Goal: Task Accomplishment & Management: Manage account settings

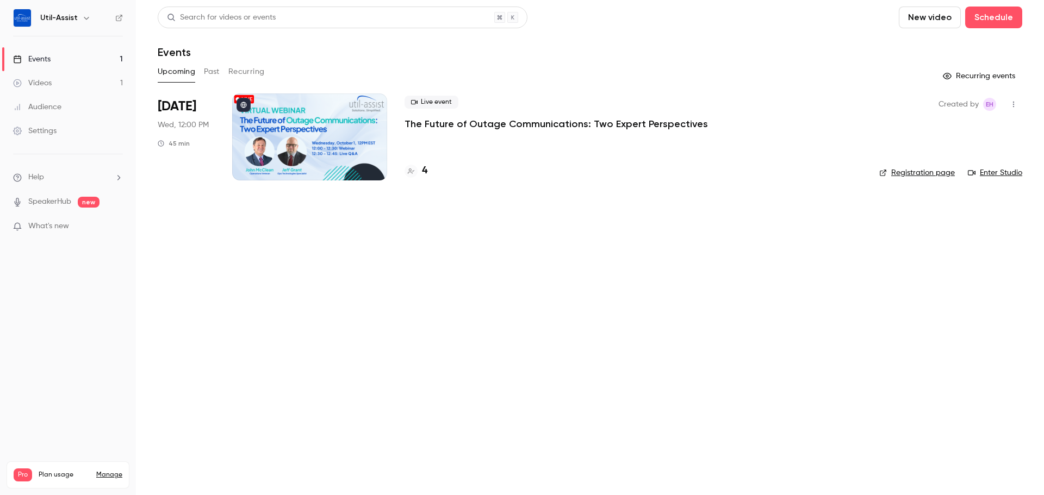
click at [325, 150] on div at bounding box center [309, 137] width 155 height 87
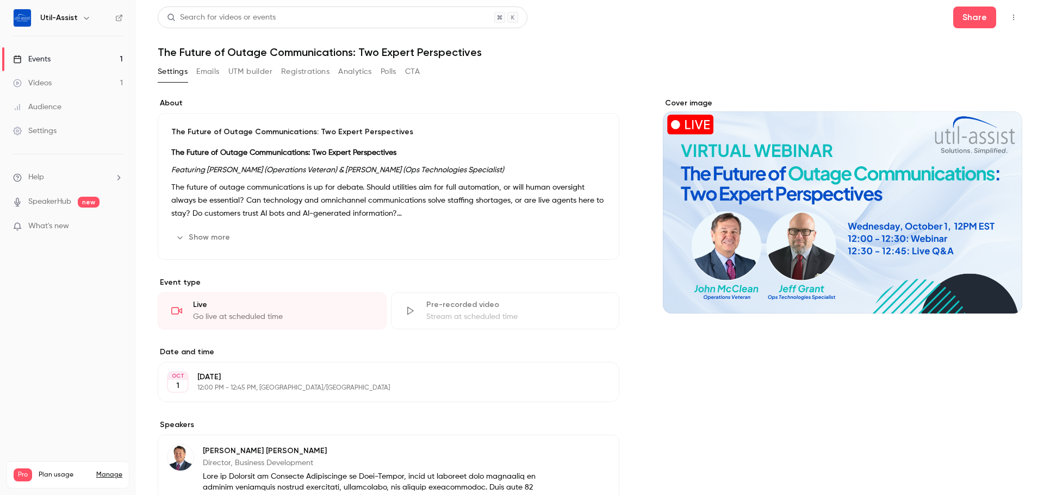
click at [210, 78] on button "Emails" at bounding box center [207, 71] width 23 height 17
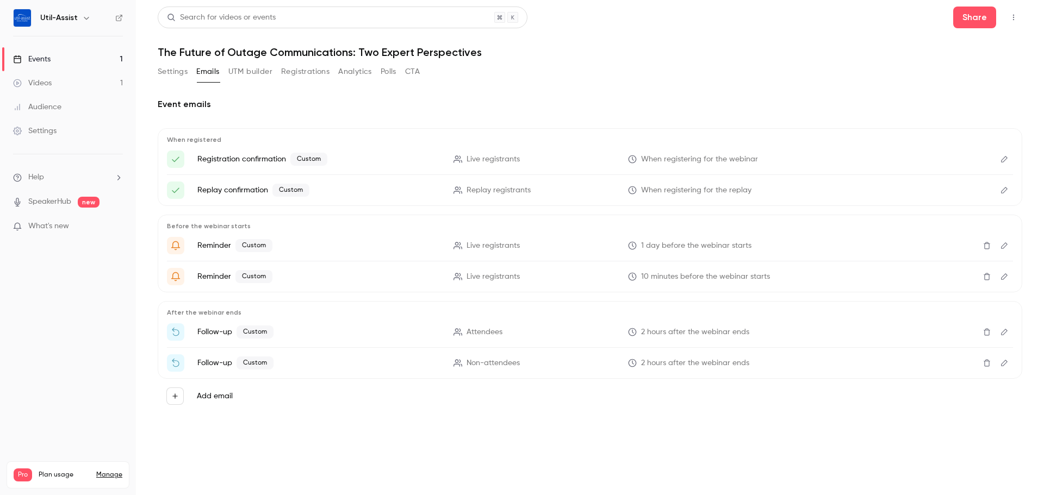
click at [1010, 187] on button "Edit" at bounding box center [1004, 190] width 17 height 17
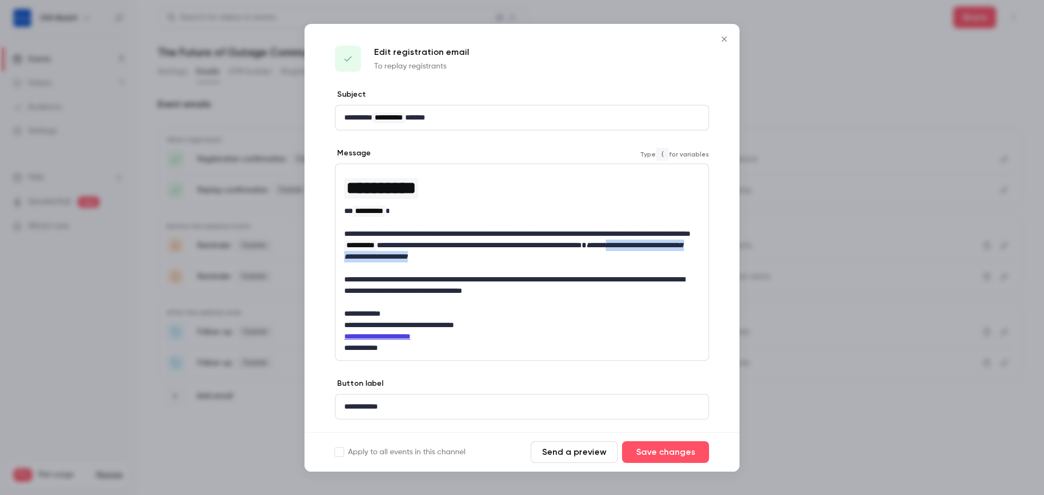
drag, startPoint x: 528, startPoint y: 261, endPoint x: 419, endPoint y: 259, distance: 108.8
click at [419, 259] on p "**********" at bounding box center [518, 245] width 348 height 34
click at [421, 257] on p "**********" at bounding box center [518, 245] width 348 height 34
click at [419, 257] on p "**********" at bounding box center [518, 245] width 348 height 34
drag, startPoint x: 530, startPoint y: 266, endPoint x: 394, endPoint y: 262, distance: 136.6
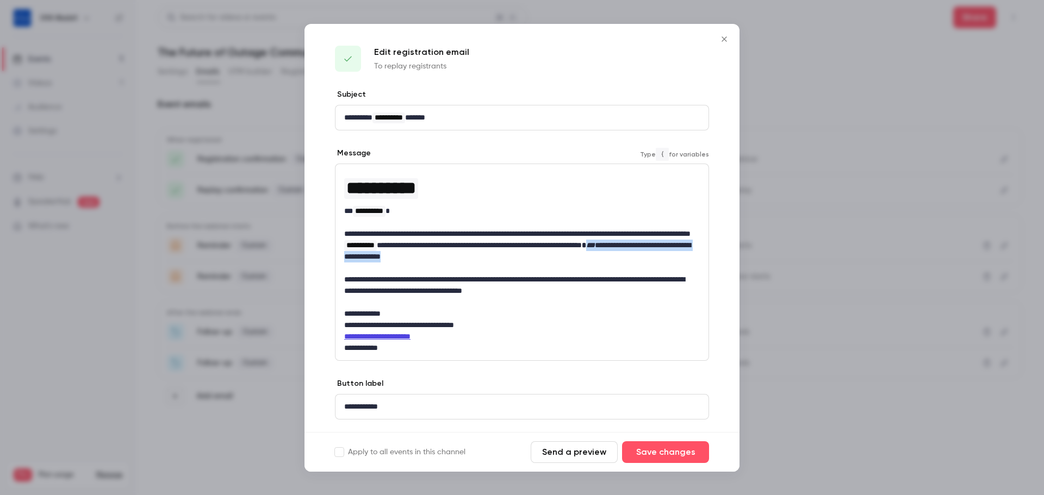
click at [394, 262] on p "**********" at bounding box center [518, 245] width 348 height 34
click at [443, 277] on icon "italic" at bounding box center [447, 276] width 9 height 8
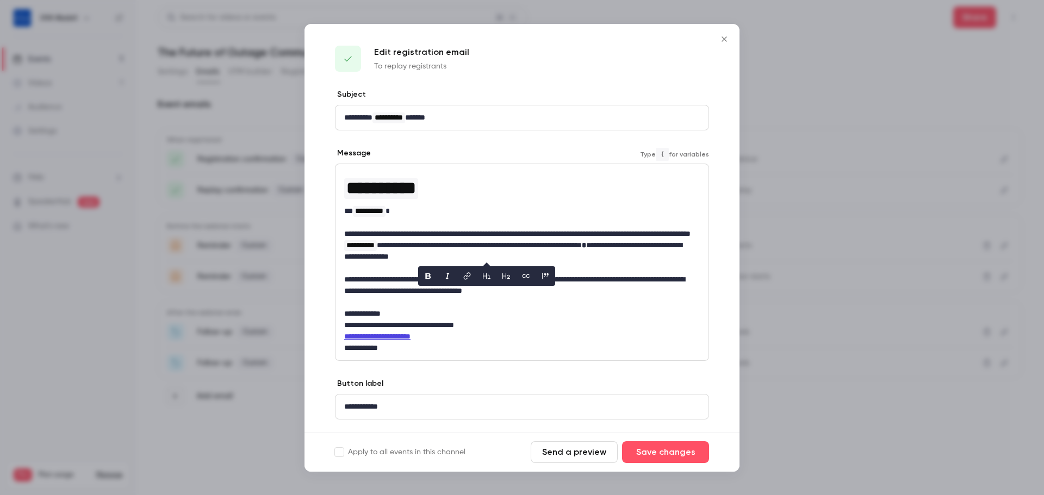
click at [635, 262] on p "**********" at bounding box center [518, 245] width 348 height 34
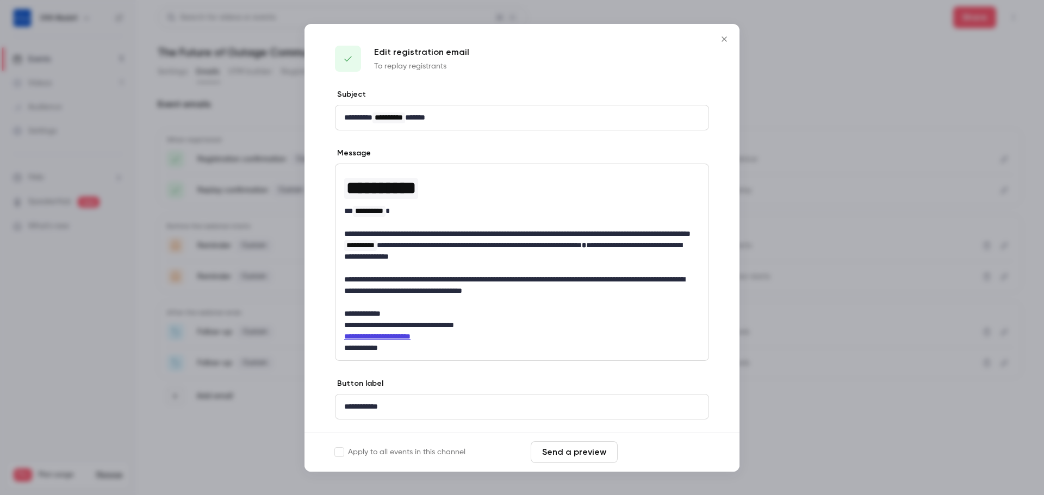
click at [648, 445] on button "Save changes" at bounding box center [665, 453] width 87 height 22
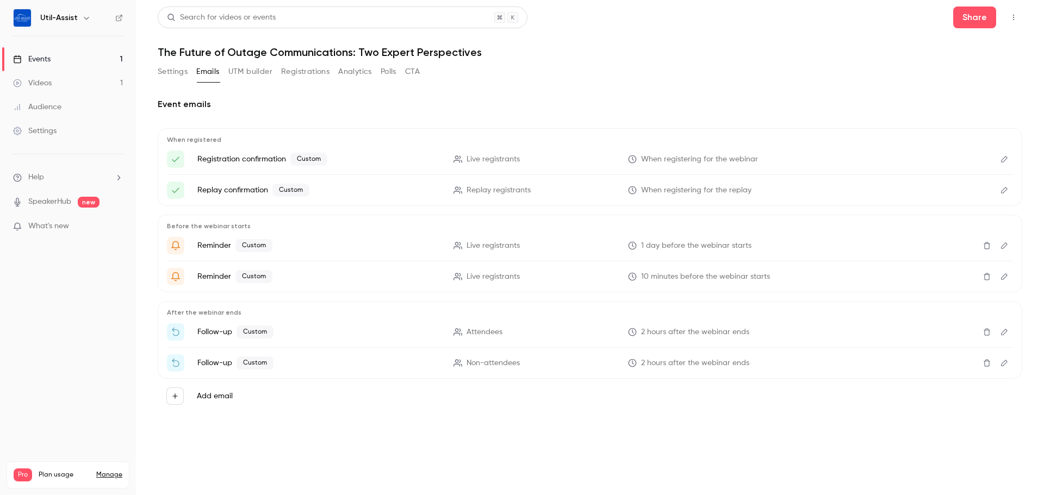
click at [1007, 245] on icon "Edit" at bounding box center [1004, 246] width 9 height 8
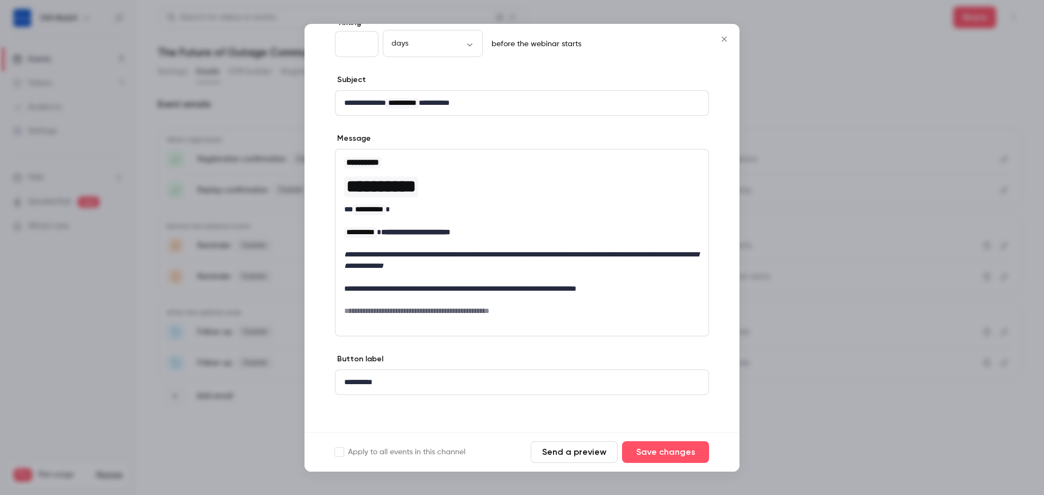
scroll to position [74, 0]
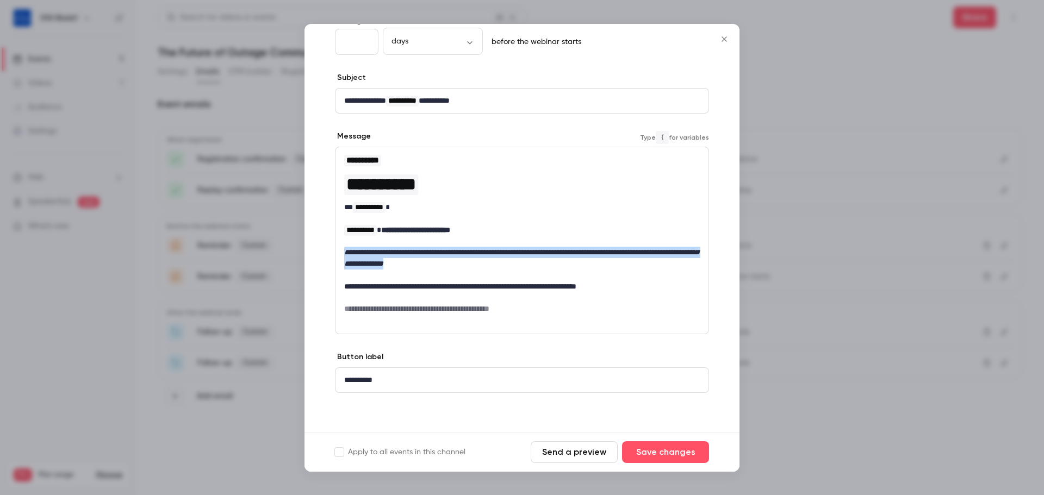
drag, startPoint x: 394, startPoint y: 259, endPoint x: 346, endPoint y: 253, distance: 48.2
click at [346, 253] on p "**********" at bounding box center [522, 258] width 356 height 23
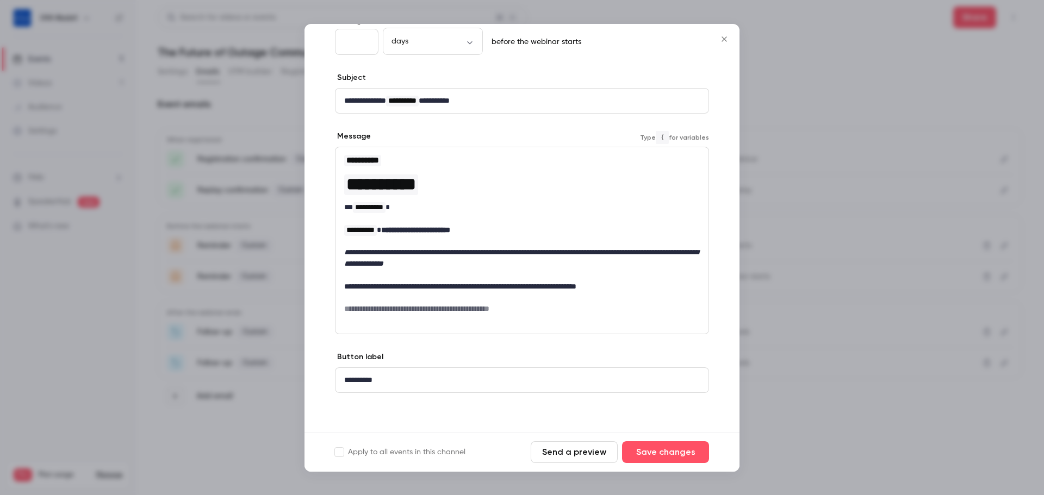
scroll to position [0, 0]
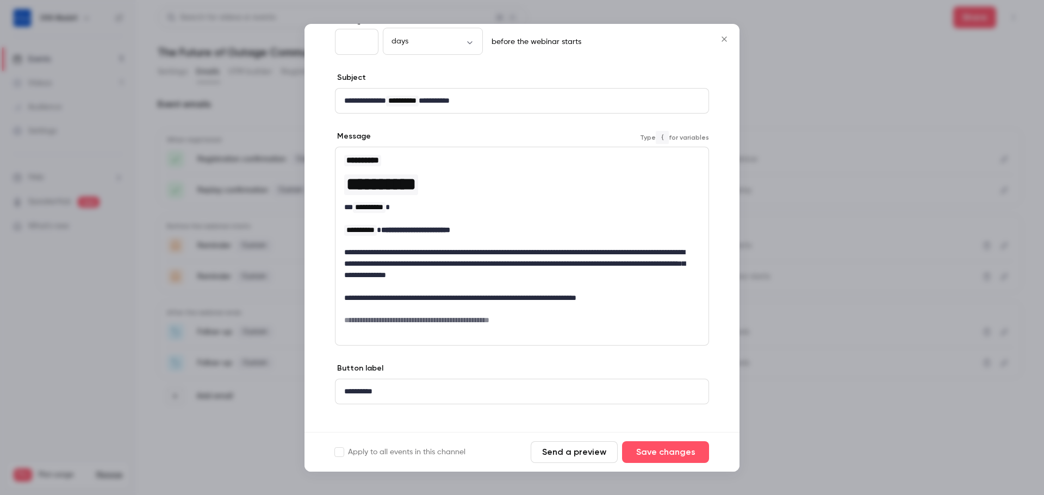
click at [341, 255] on div "**********" at bounding box center [522, 246] width 373 height 198
click at [650, 455] on button "Save changes" at bounding box center [665, 453] width 87 height 22
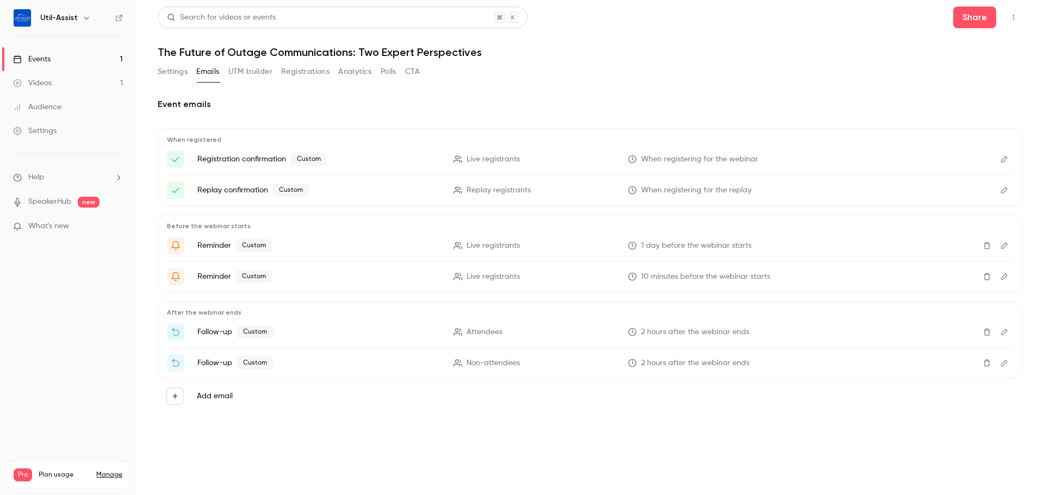
click at [1007, 360] on icon "Edit" at bounding box center [1004, 364] width 9 height 8
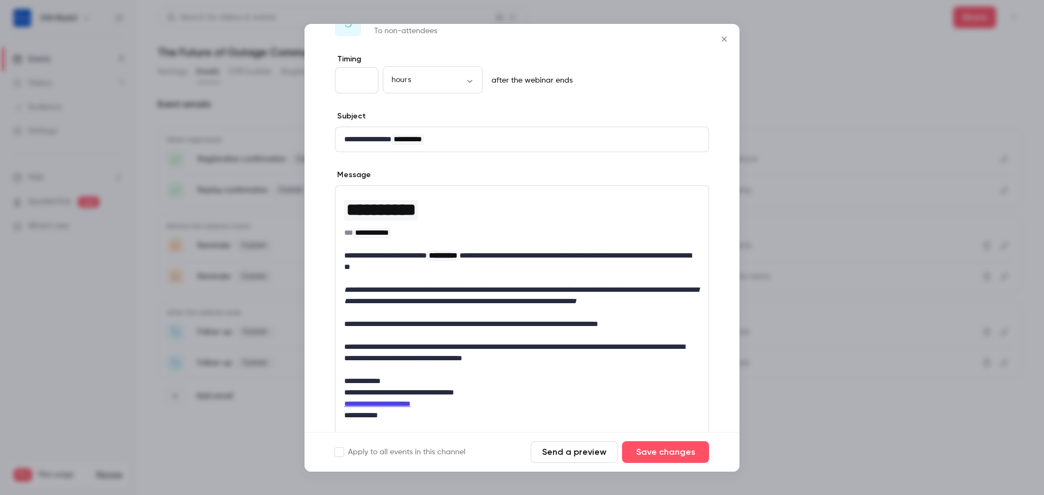
scroll to position [54, 0]
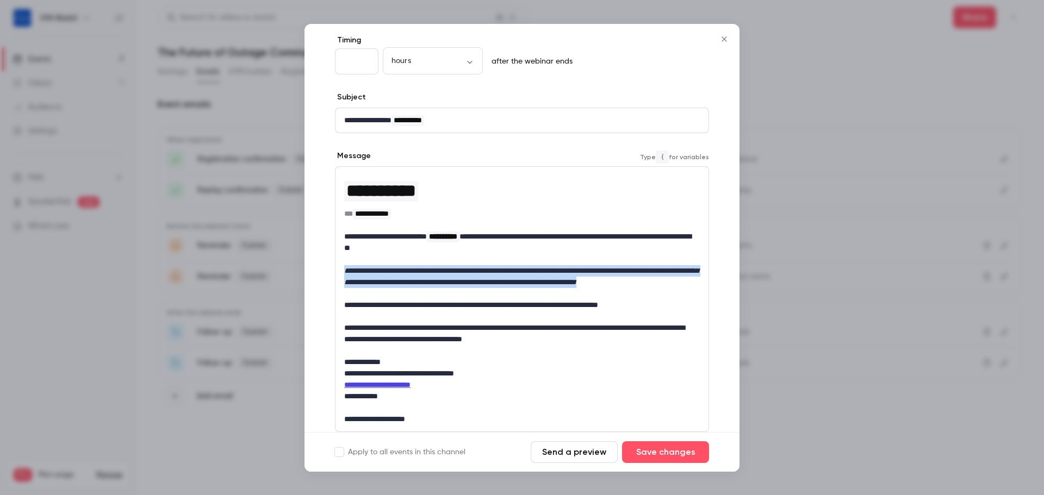
drag, startPoint x: 447, startPoint y: 295, endPoint x: 343, endPoint y: 270, distance: 106.2
click at [343, 270] on div "**********" at bounding box center [522, 299] width 373 height 265
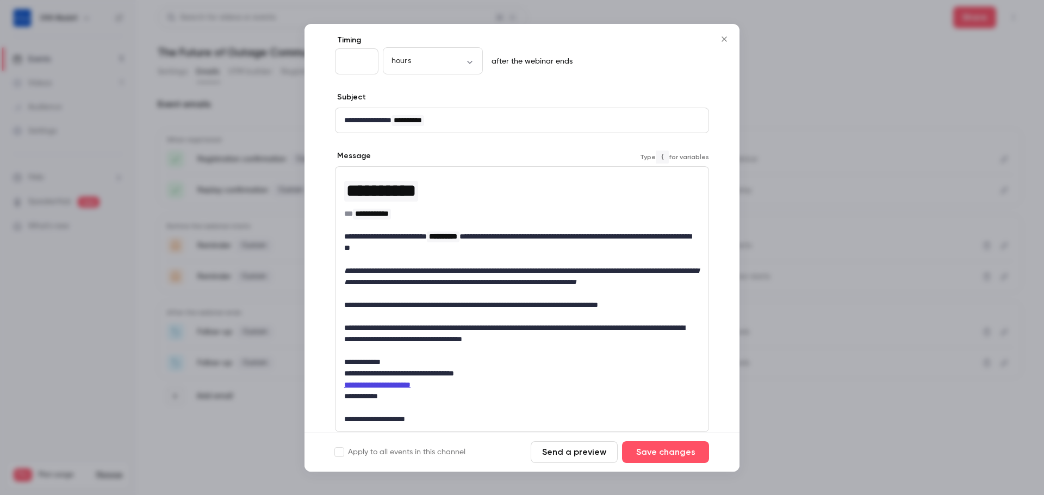
scroll to position [0, 0]
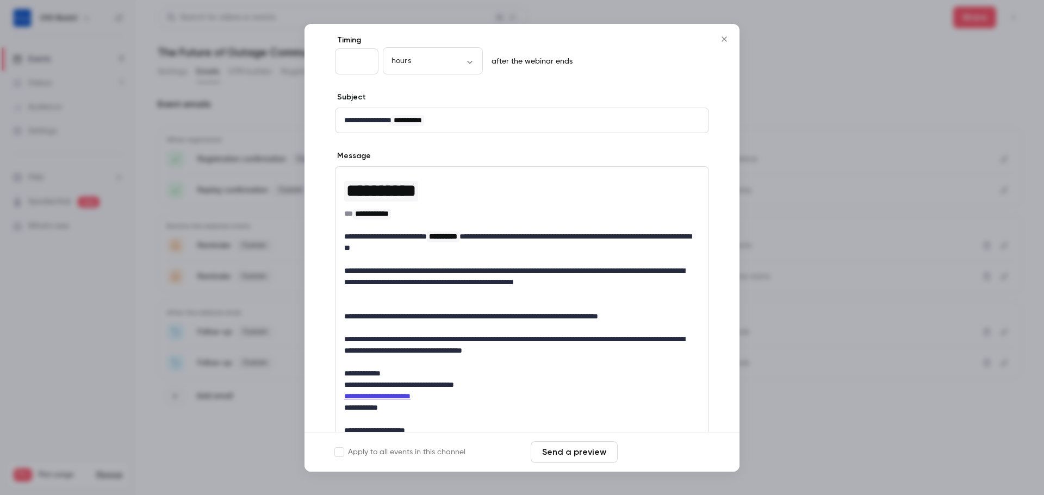
click at [671, 456] on button "Save changes" at bounding box center [665, 453] width 87 height 22
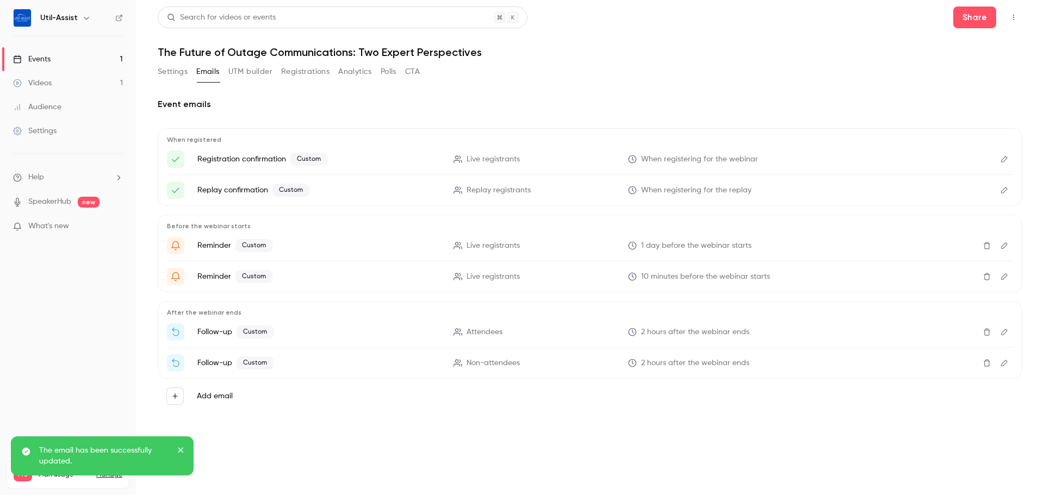
click at [1002, 162] on icon "Edit" at bounding box center [1004, 160] width 9 height 8
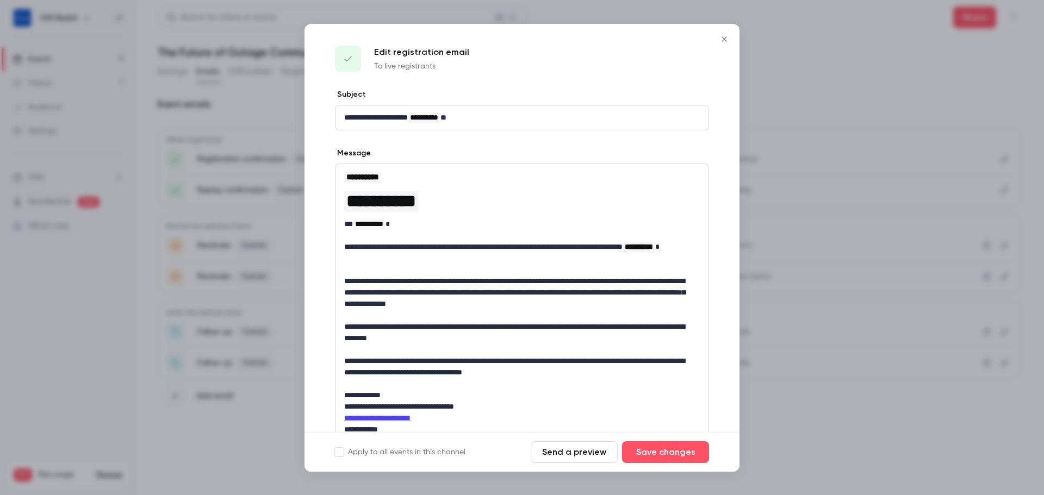
click at [721, 38] on icon "Close" at bounding box center [724, 39] width 13 height 9
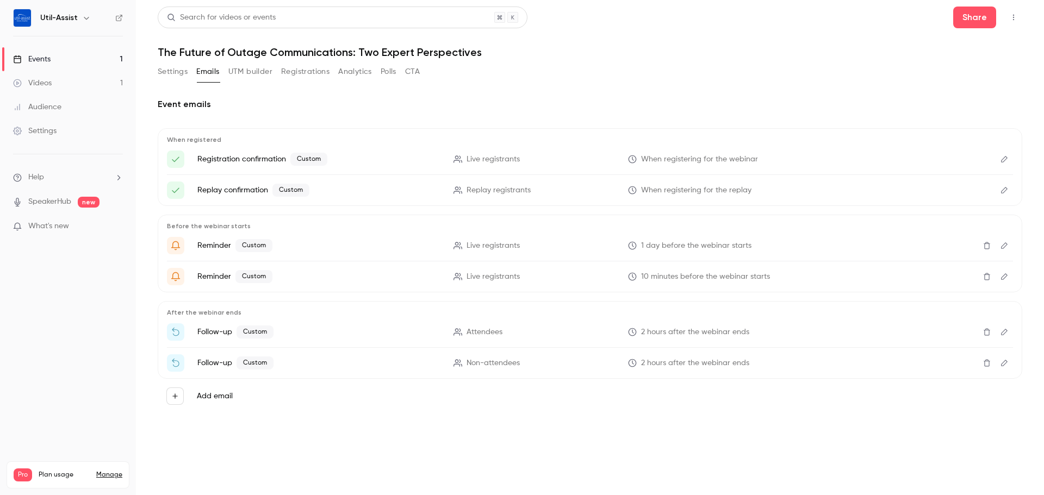
click at [1006, 188] on icon "Edit" at bounding box center [1004, 190] width 7 height 7
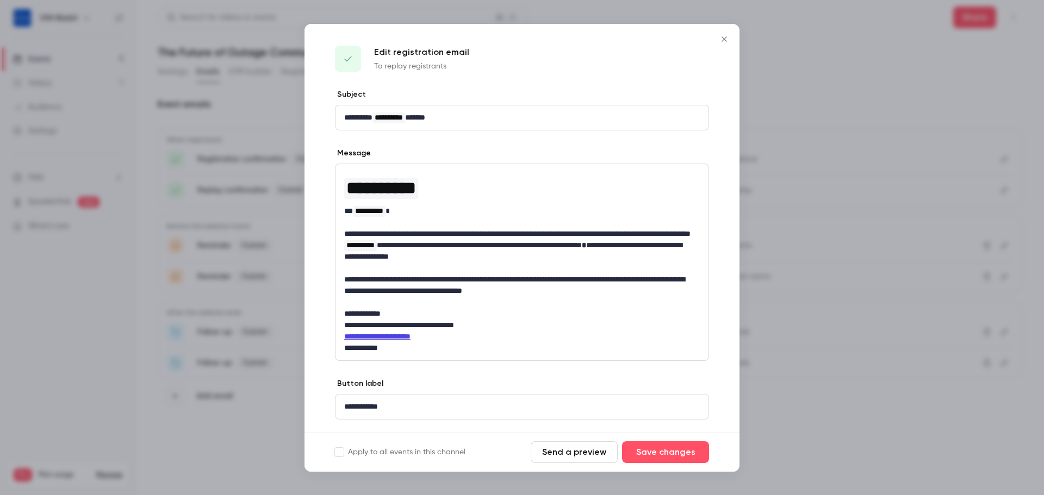
click at [723, 35] on icon "Close" at bounding box center [724, 39] width 13 height 9
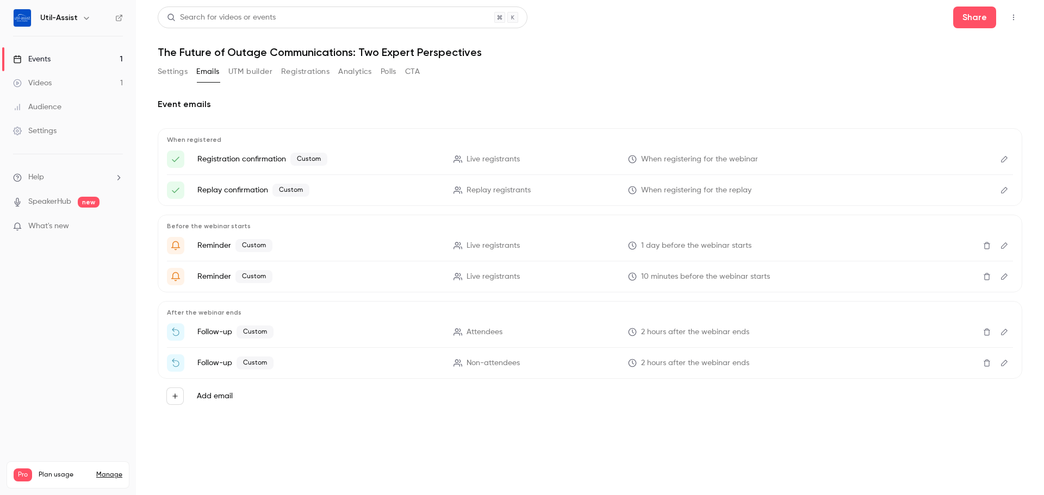
click at [1003, 188] on icon "Edit" at bounding box center [1004, 191] width 9 height 8
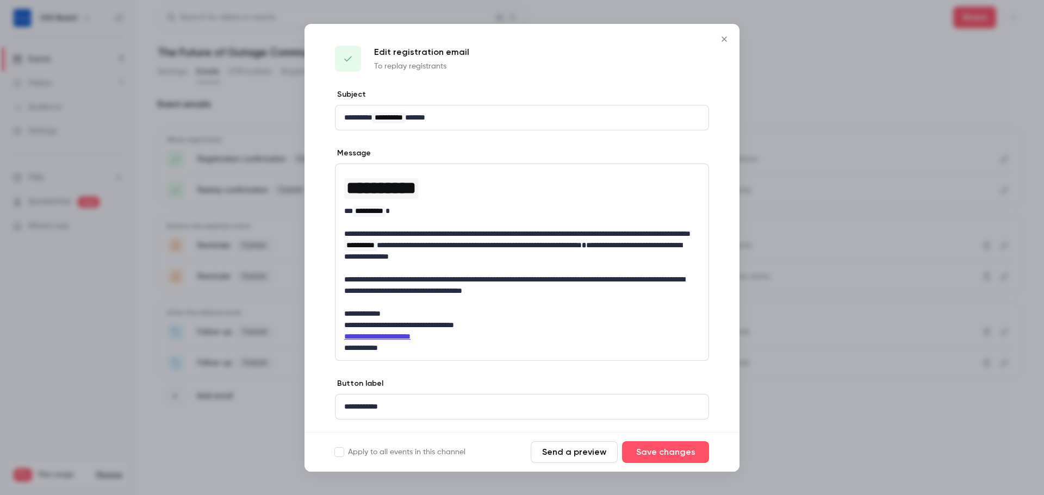
click at [722, 42] on icon "Close" at bounding box center [724, 39] width 13 height 9
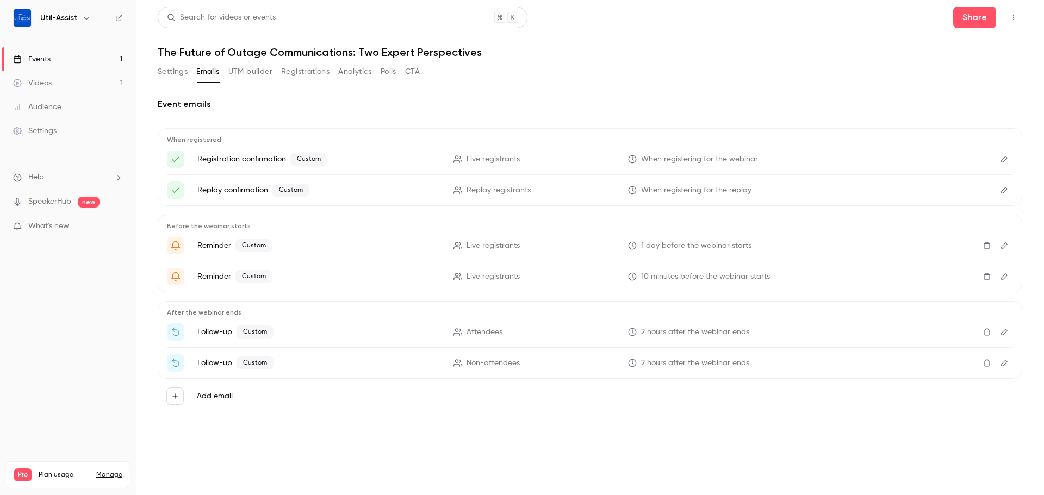
click at [1003, 191] on icon "Edit" at bounding box center [1004, 191] width 9 height 8
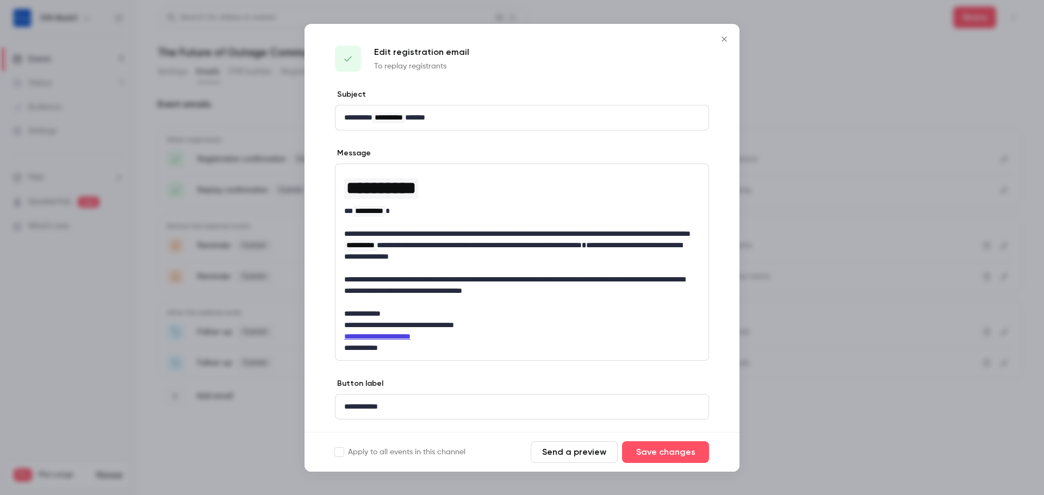
click at [723, 38] on icon "Close" at bounding box center [724, 38] width 5 height 5
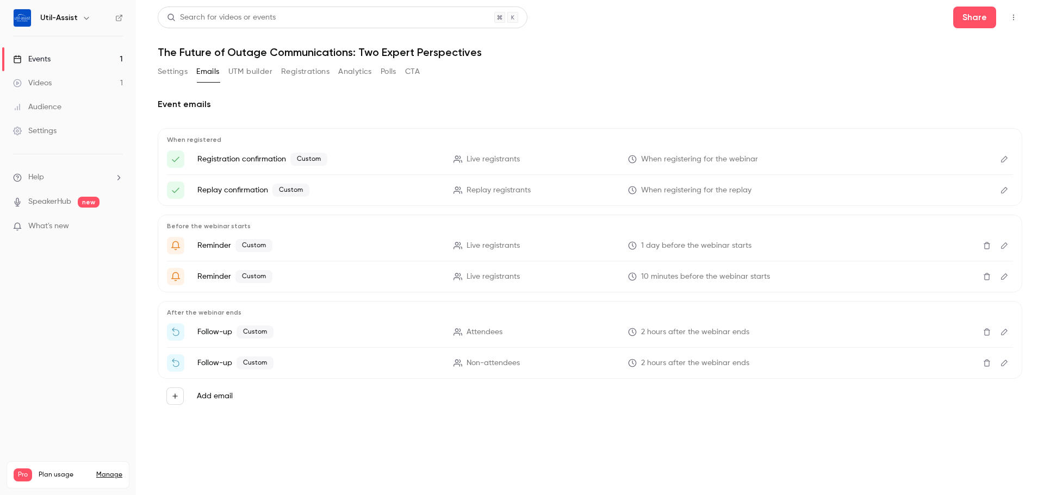
click at [1009, 242] on button "Edit" at bounding box center [1004, 245] width 17 height 17
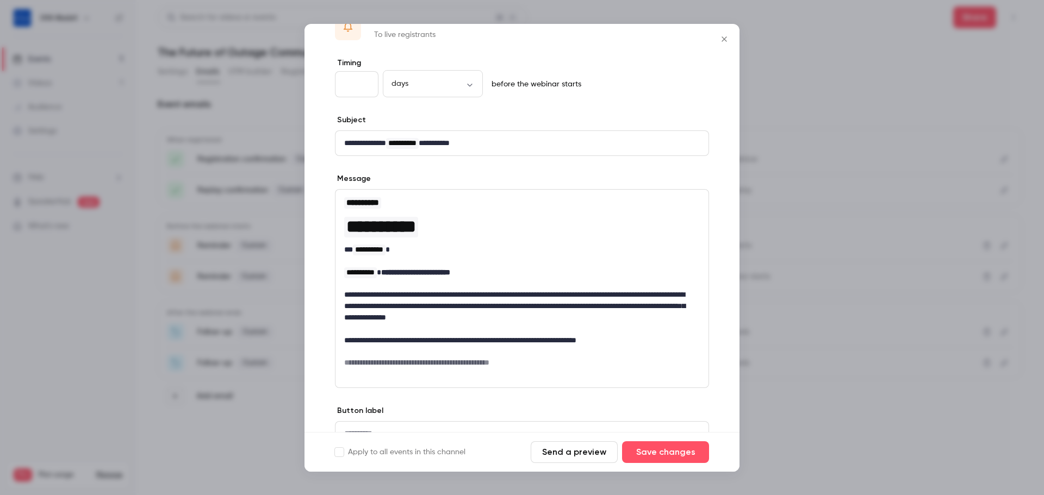
scroll to position [31, 0]
click at [714, 44] on button "Close" at bounding box center [725, 39] width 22 height 22
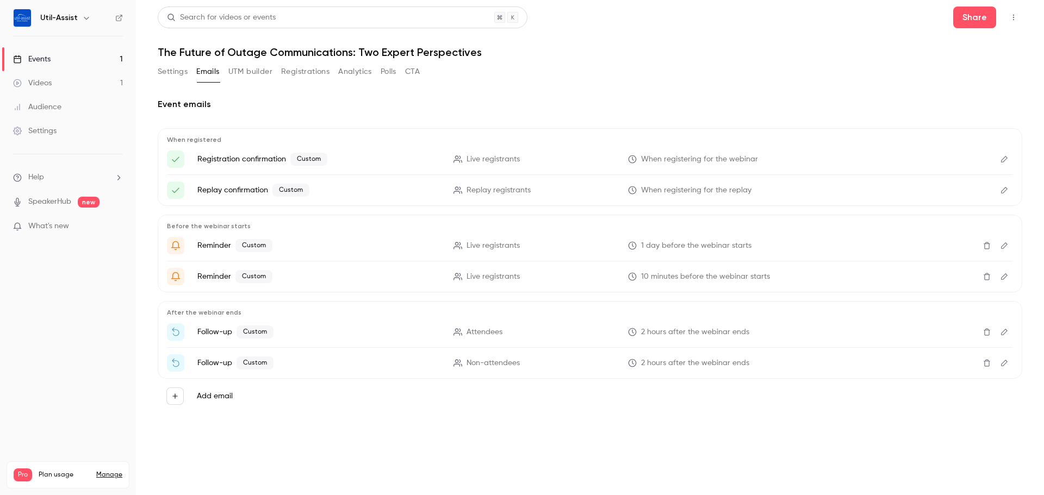
click at [1004, 272] on button "Edit" at bounding box center [1004, 276] width 17 height 17
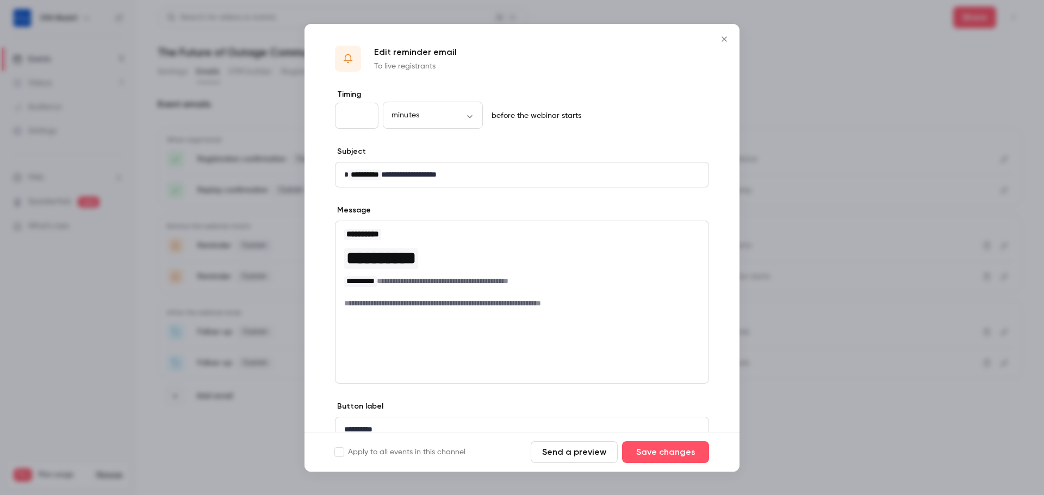
click at [724, 36] on icon "Close" at bounding box center [724, 39] width 13 height 9
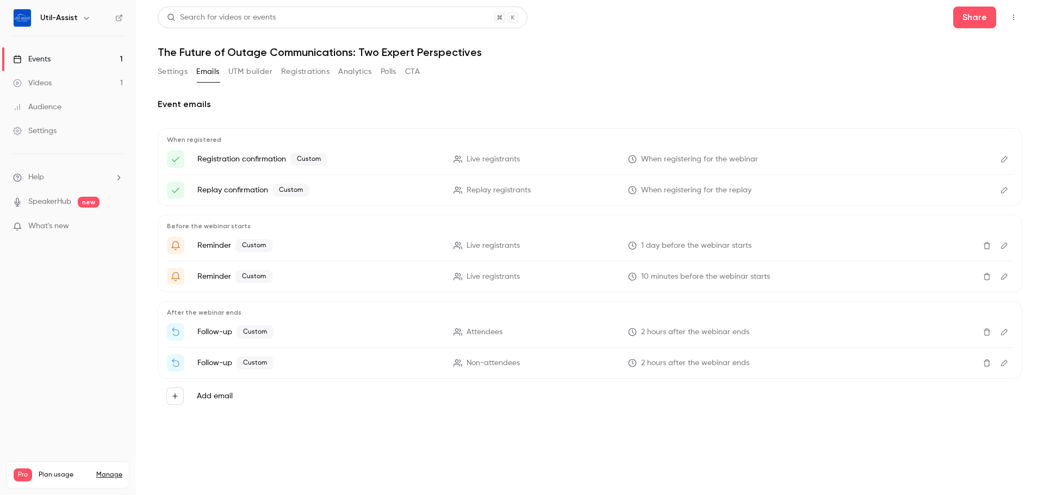
click at [1003, 329] on icon "Edit" at bounding box center [1004, 333] width 9 height 8
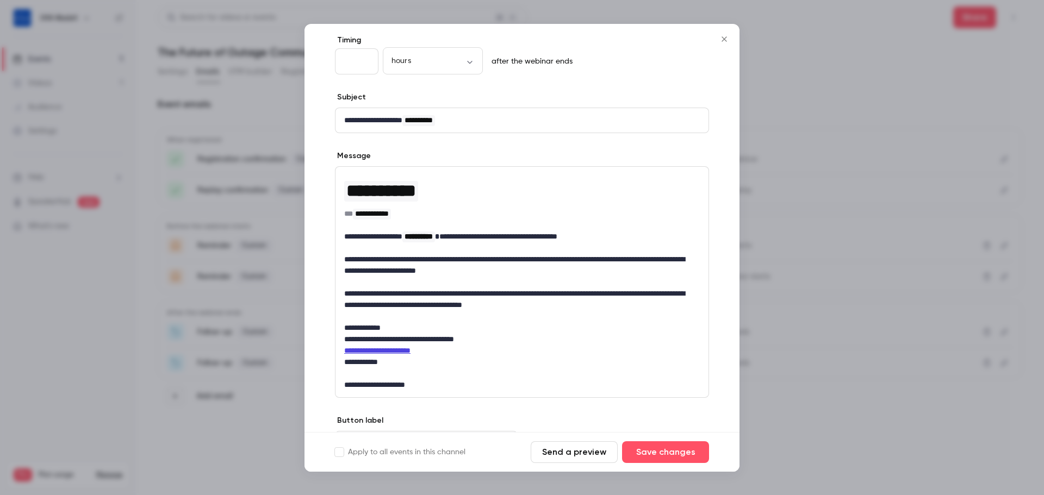
scroll to position [109, 0]
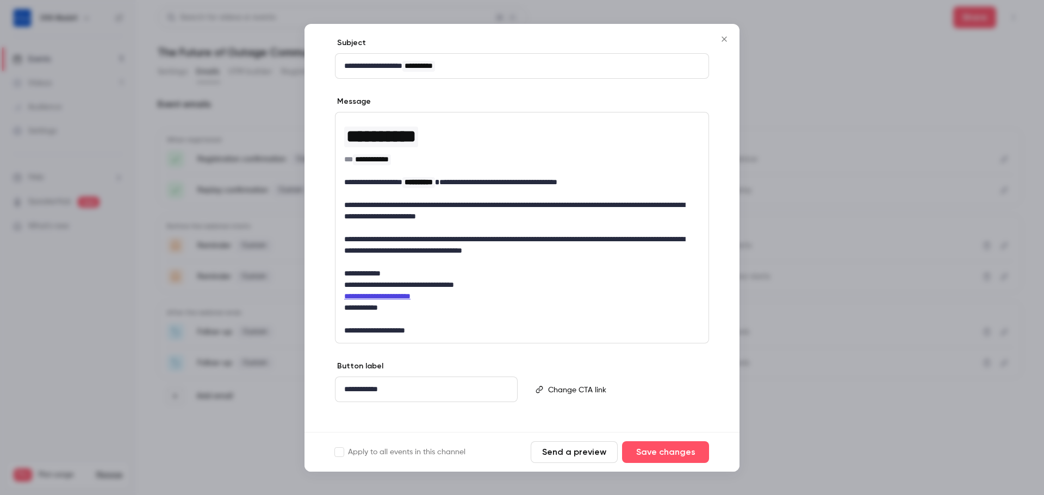
click at [727, 36] on icon "Close" at bounding box center [724, 38] width 5 height 5
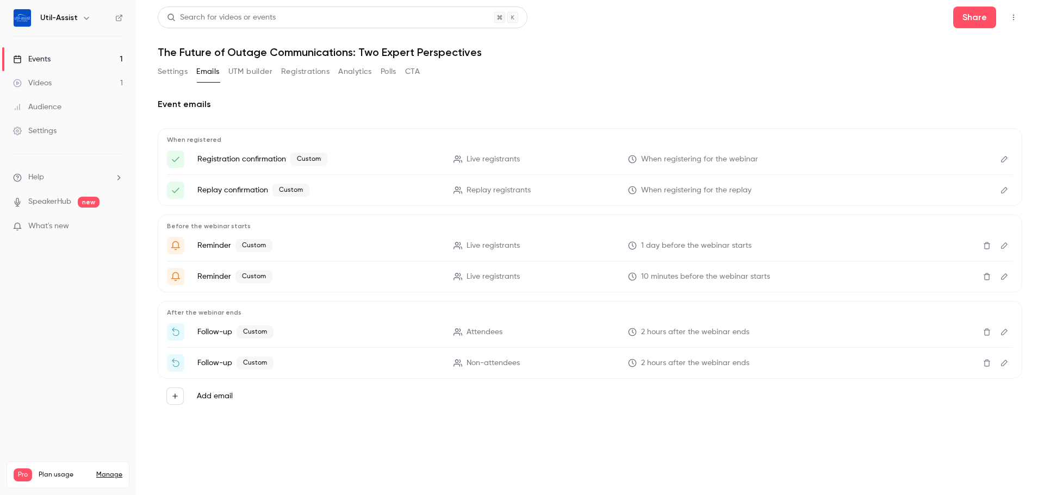
click at [1006, 364] on icon "Edit" at bounding box center [1004, 364] width 9 height 8
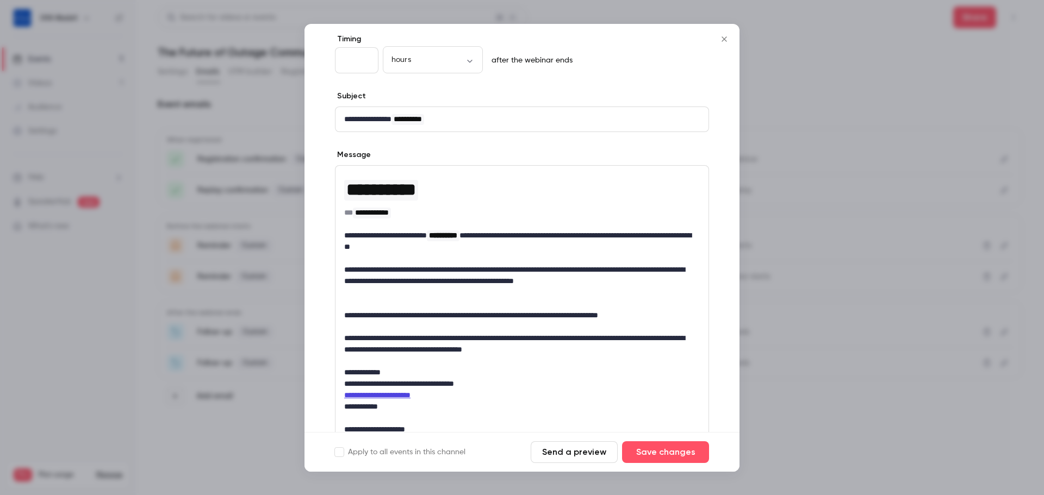
scroll to position [54, 0]
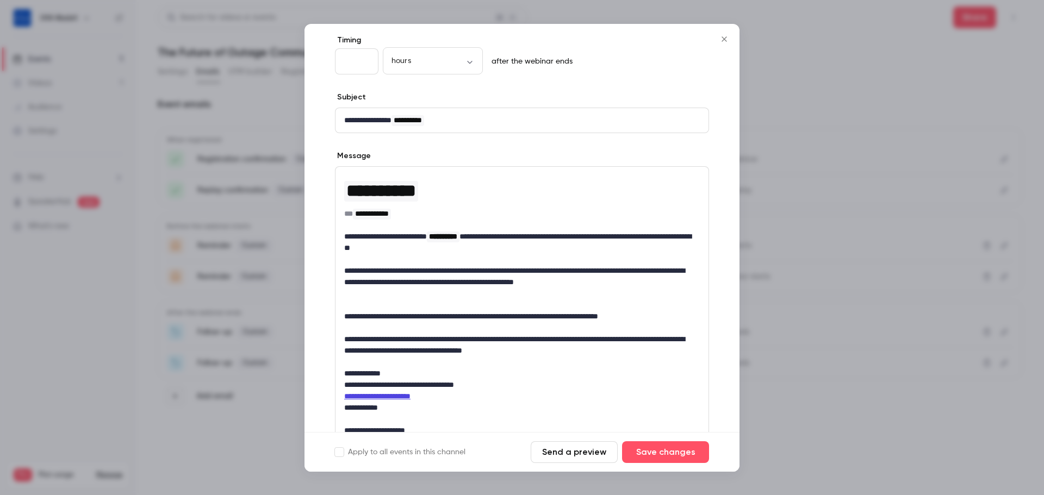
click at [724, 41] on icon "Close" at bounding box center [724, 39] width 13 height 9
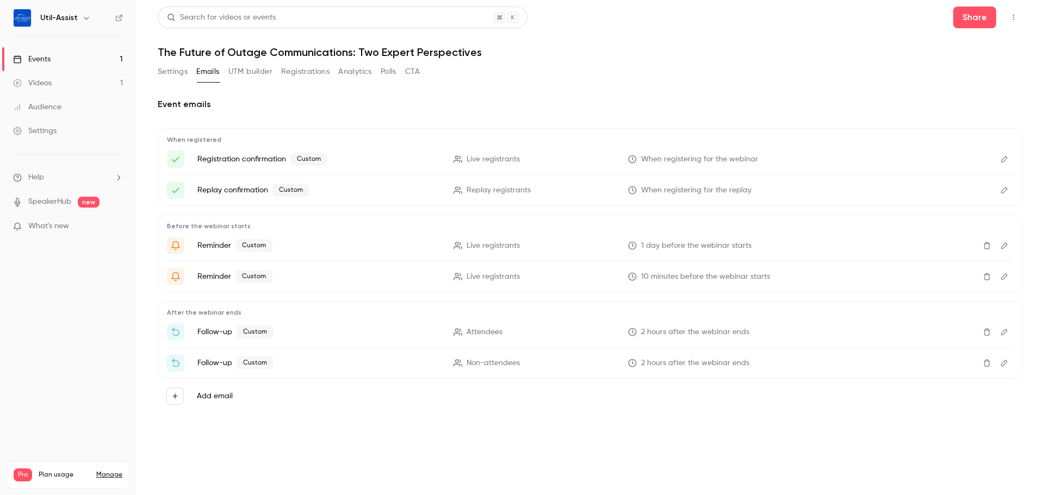
click at [1002, 164] on button "Edit" at bounding box center [1004, 159] width 17 height 17
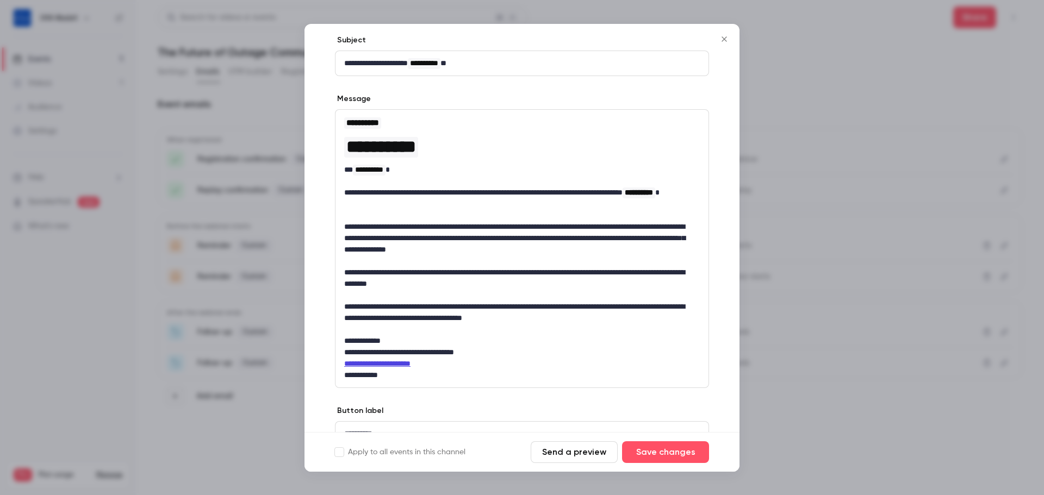
click at [720, 42] on icon "Close" at bounding box center [724, 39] width 13 height 9
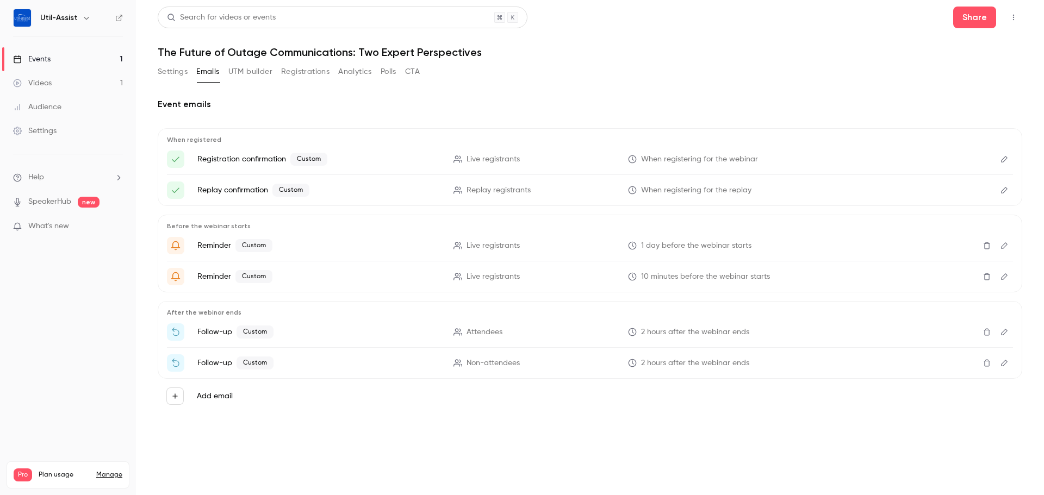
click at [1001, 190] on icon "Edit" at bounding box center [1004, 191] width 9 height 8
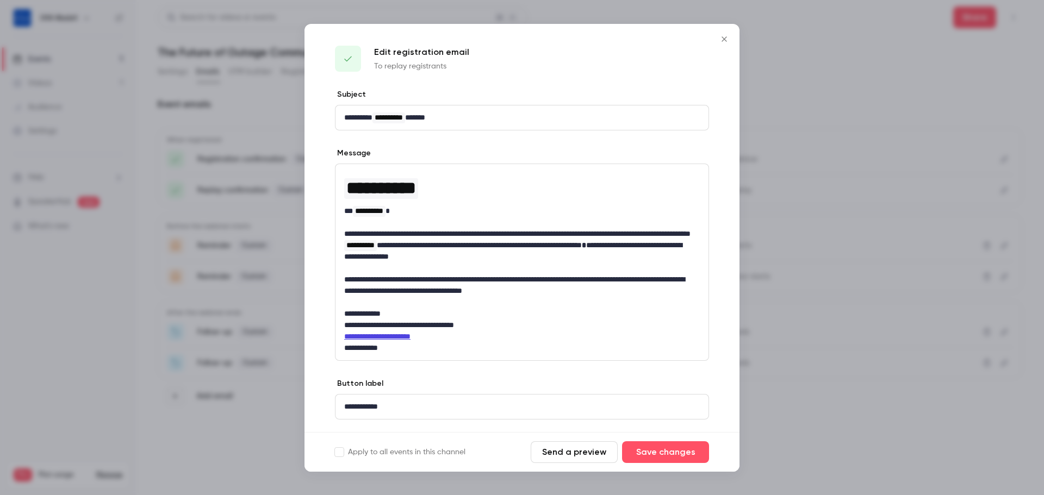
scroll to position [27, 0]
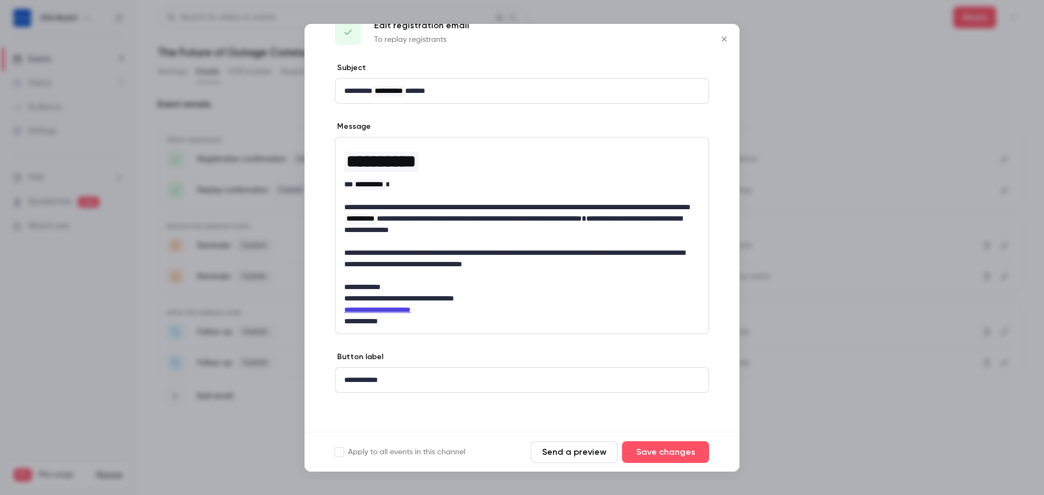
click at [729, 40] on icon "Close" at bounding box center [724, 39] width 13 height 9
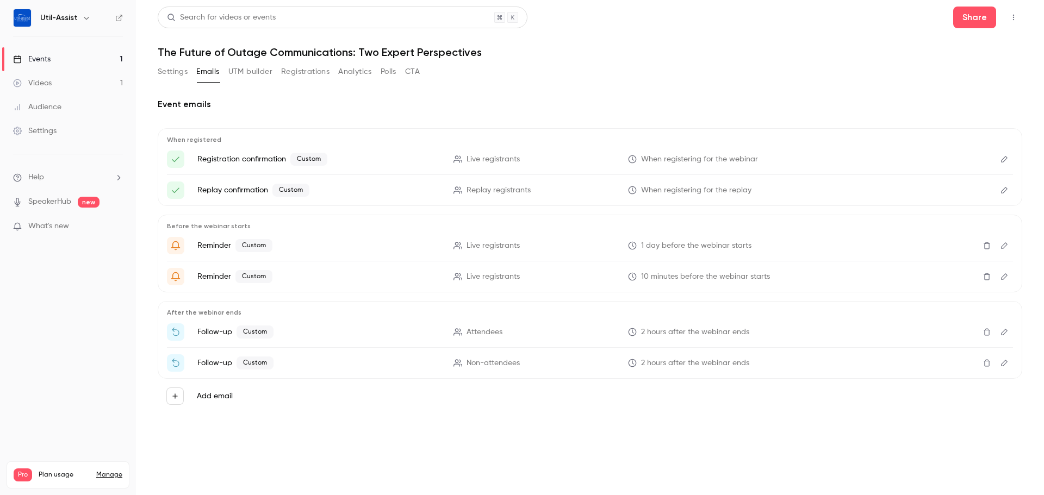
click at [1005, 244] on icon "Edit" at bounding box center [1004, 246] width 9 height 8
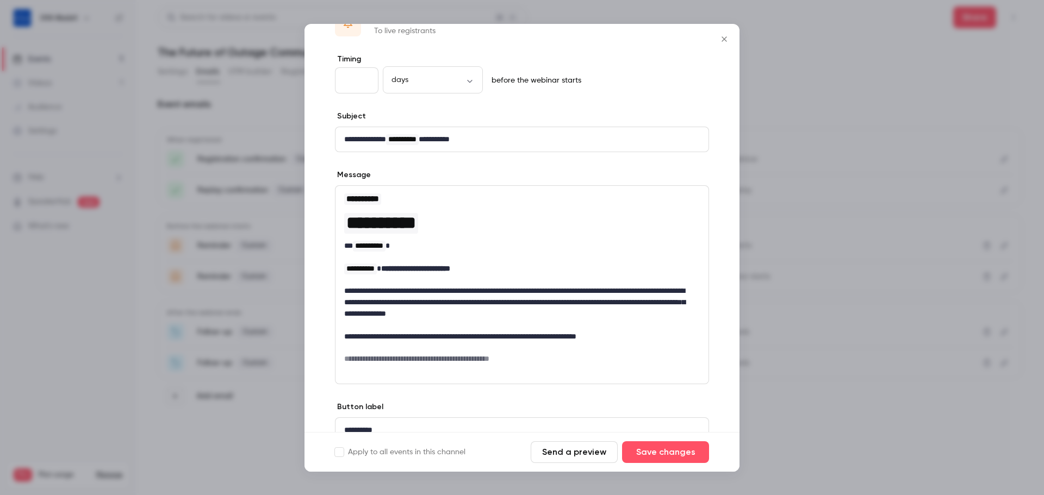
scroll to position [54, 0]
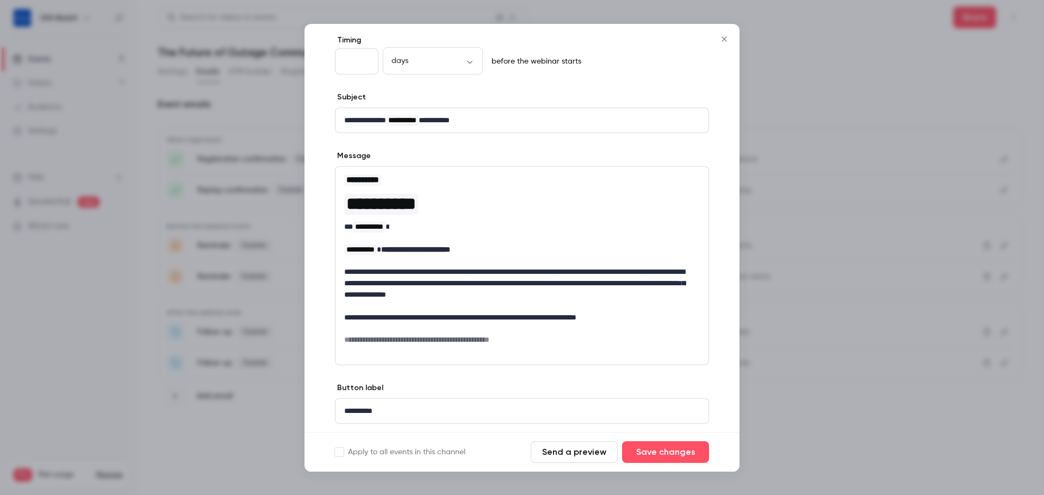
click at [724, 42] on icon "Close" at bounding box center [724, 39] width 13 height 9
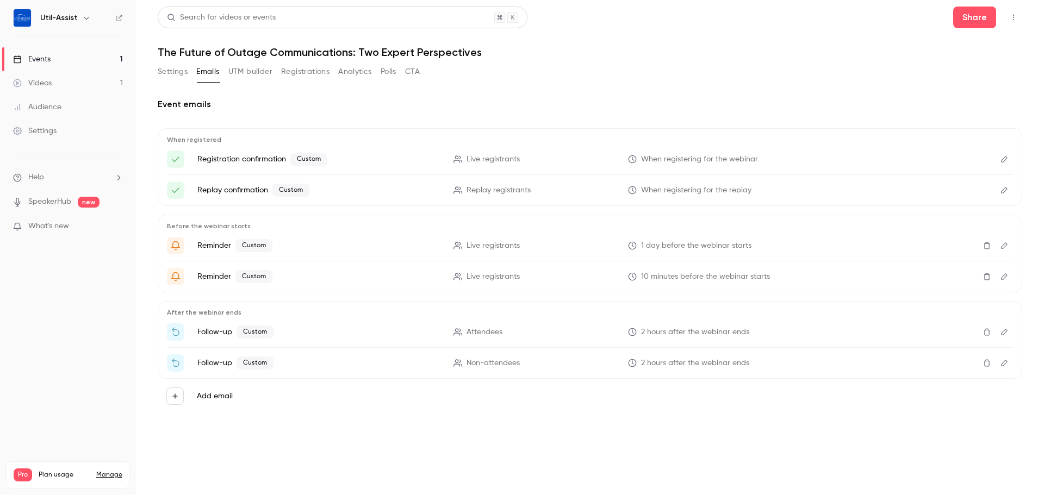
click at [1009, 280] on button "Edit" at bounding box center [1004, 276] width 17 height 17
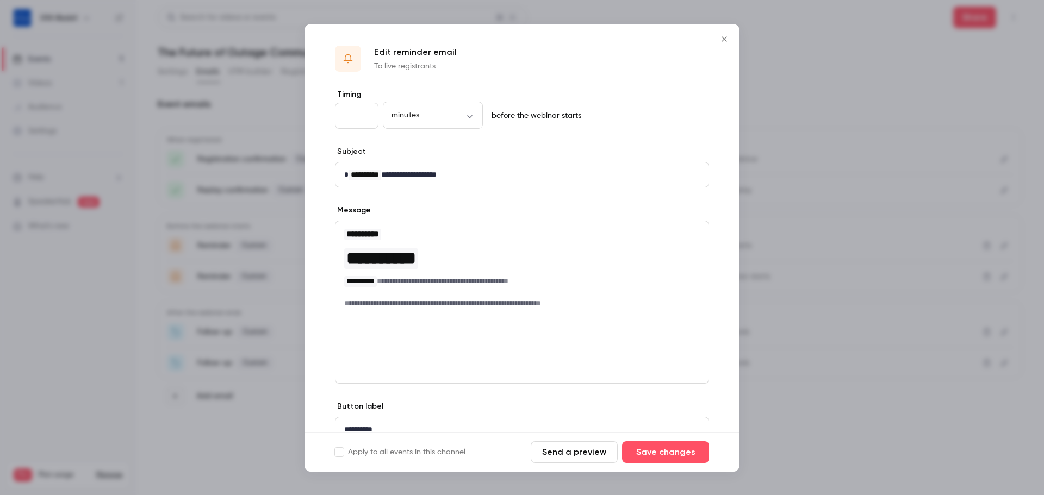
click at [727, 41] on icon "Close" at bounding box center [724, 38] width 5 height 5
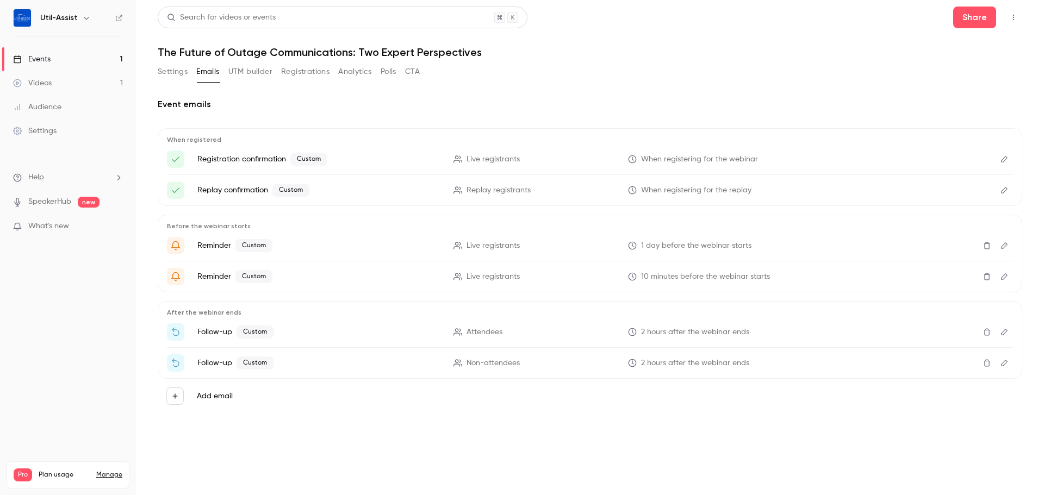
click at [1006, 332] on icon "Edit" at bounding box center [1004, 333] width 9 height 8
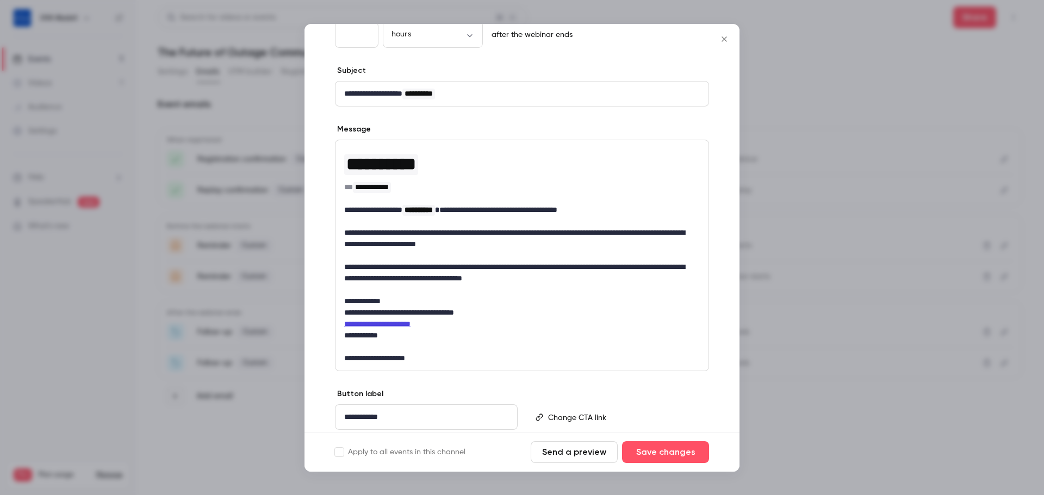
scroll to position [64, 0]
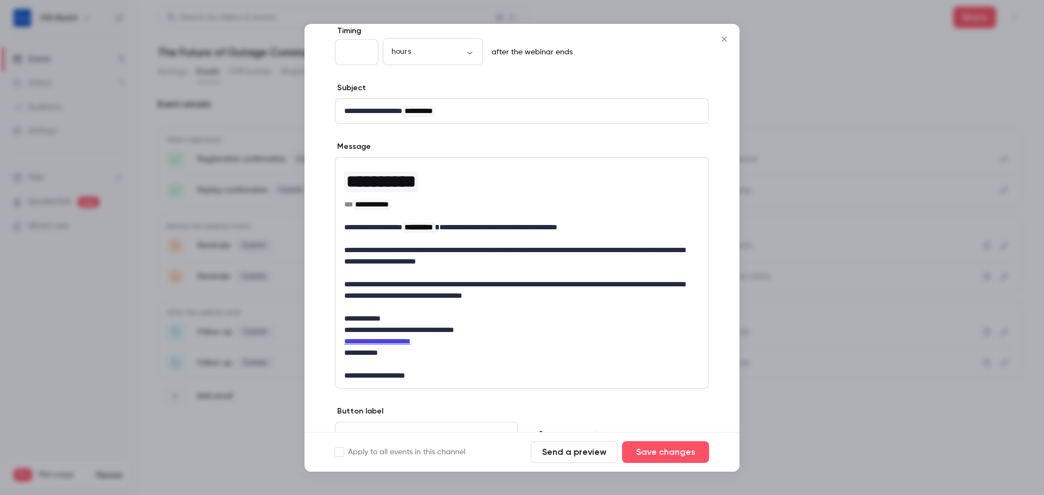
click at [731, 34] on button "Close" at bounding box center [725, 39] width 22 height 22
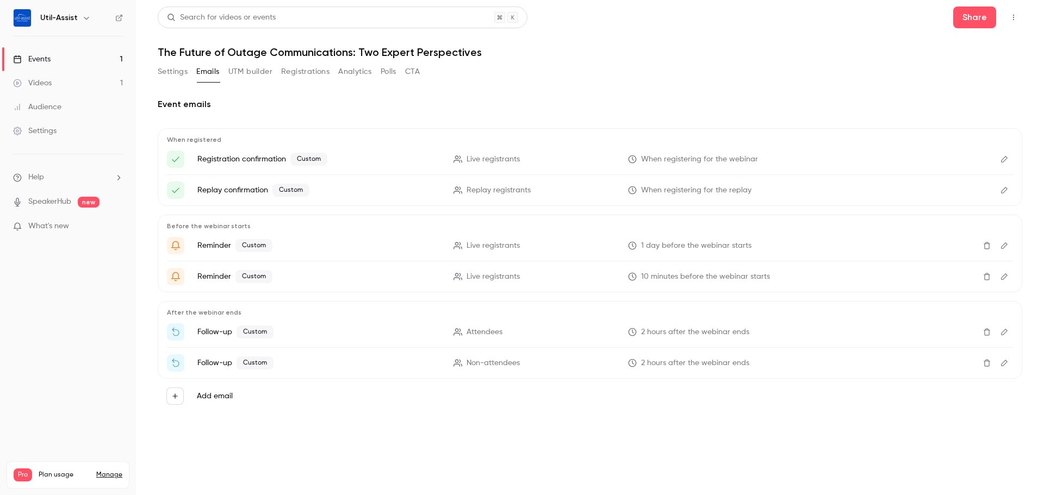
click at [1005, 363] on icon "Edit" at bounding box center [1004, 364] width 9 height 8
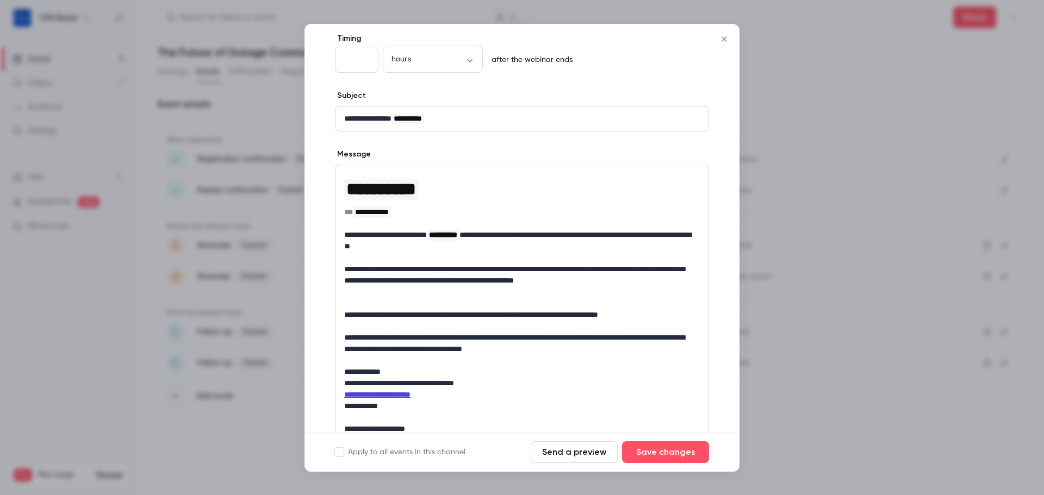
scroll to position [55, 0]
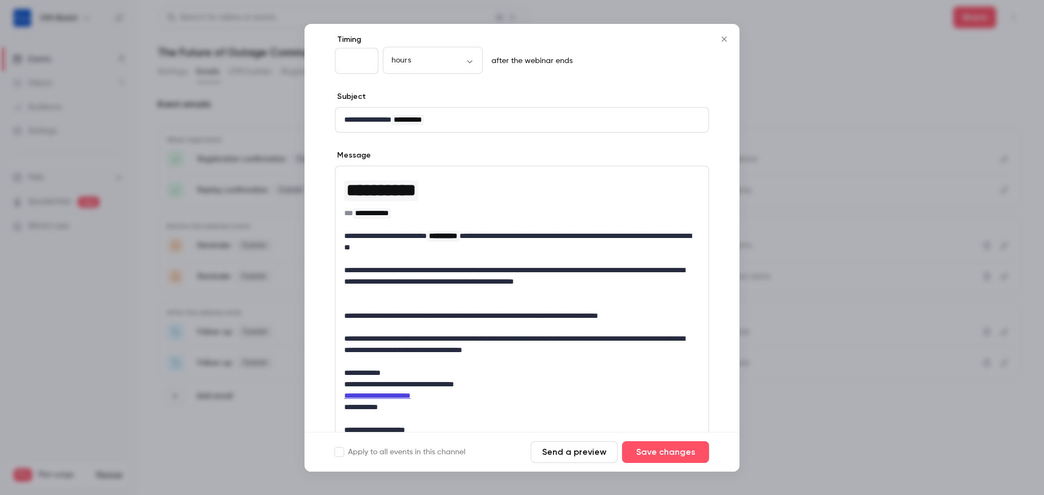
click at [723, 43] on icon "Close" at bounding box center [724, 39] width 13 height 9
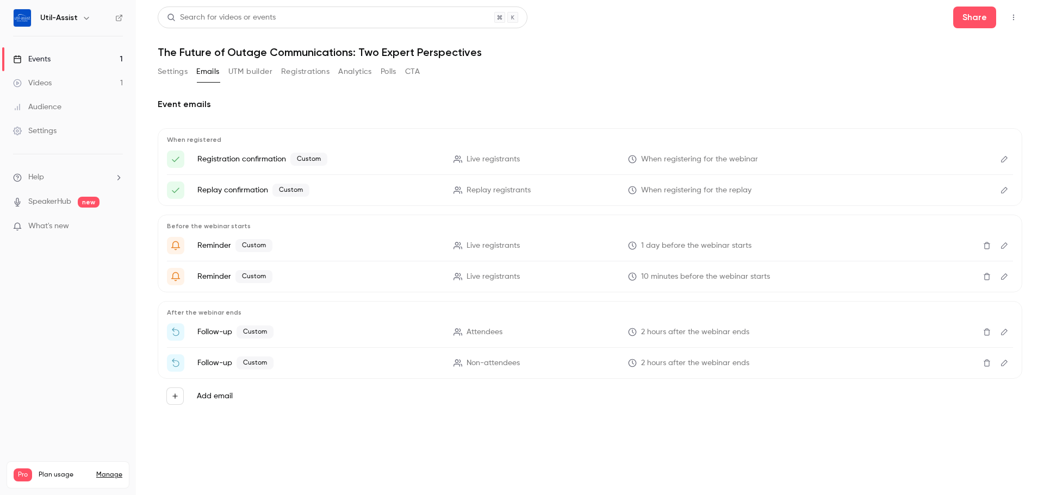
click at [59, 60] on link "Events 1" at bounding box center [68, 59] width 136 height 24
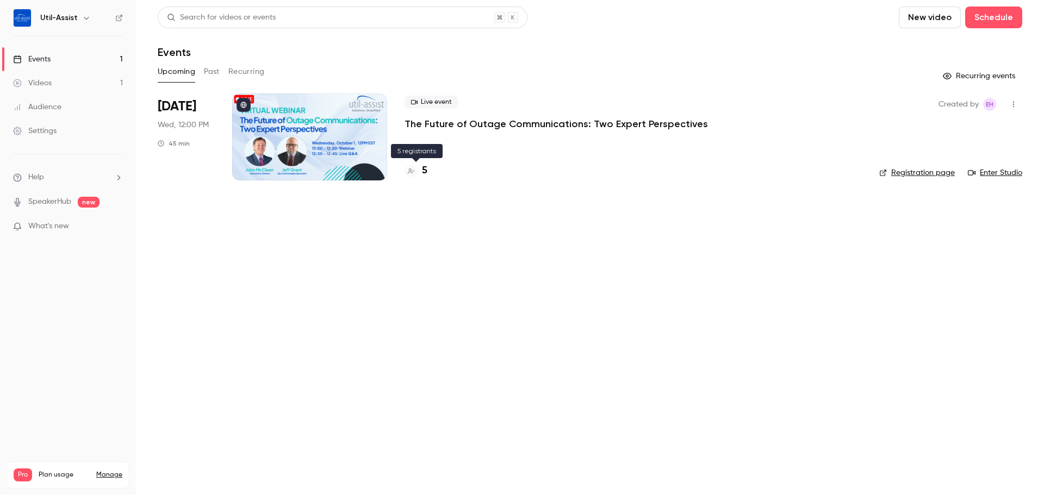
click at [425, 171] on h4 "5" at bounding box center [424, 171] width 5 height 15
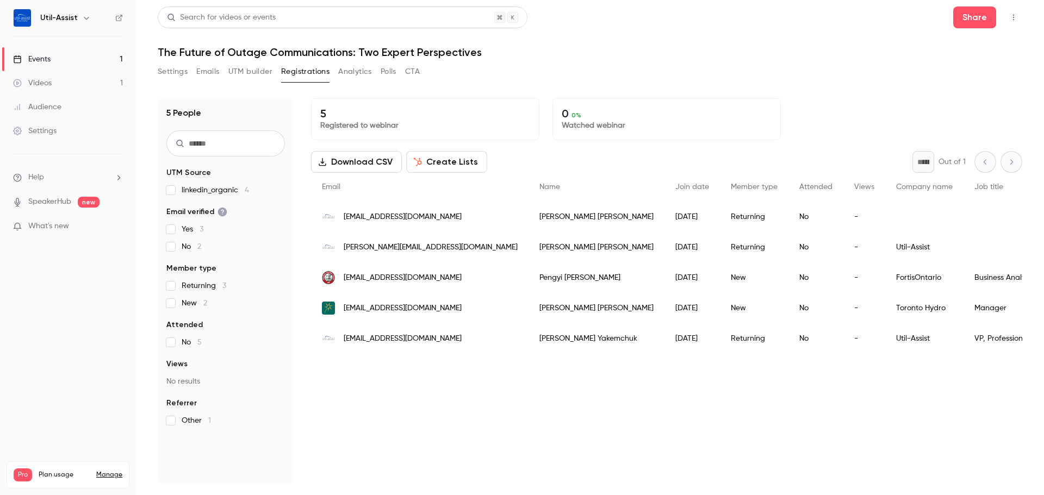
click at [68, 62] on link "Events 1" at bounding box center [68, 59] width 136 height 24
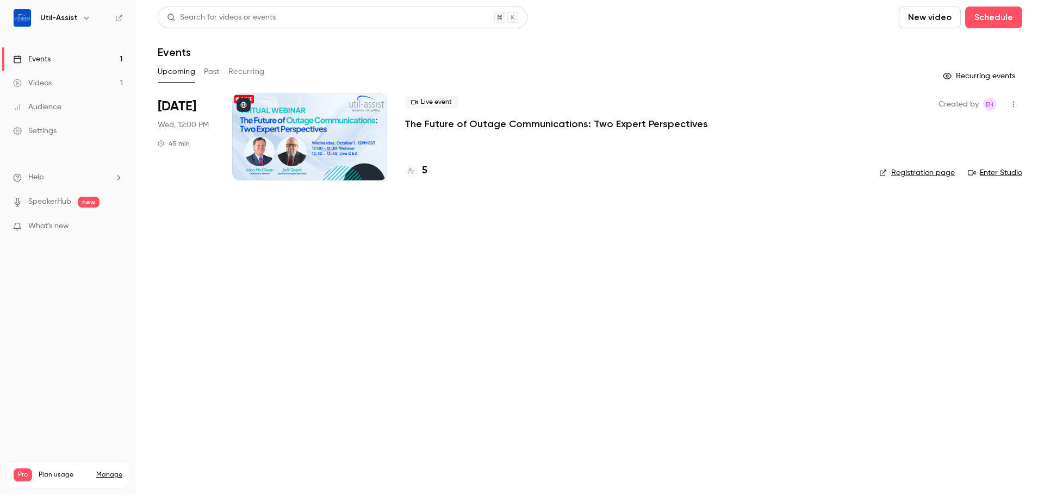
click at [330, 134] on div at bounding box center [309, 137] width 155 height 87
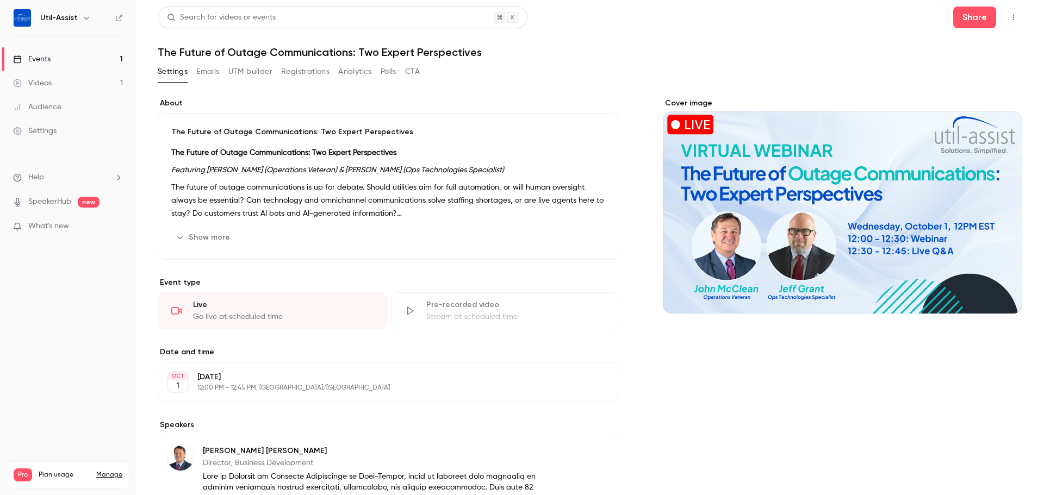
click at [206, 77] on button "Emails" at bounding box center [207, 71] width 23 height 17
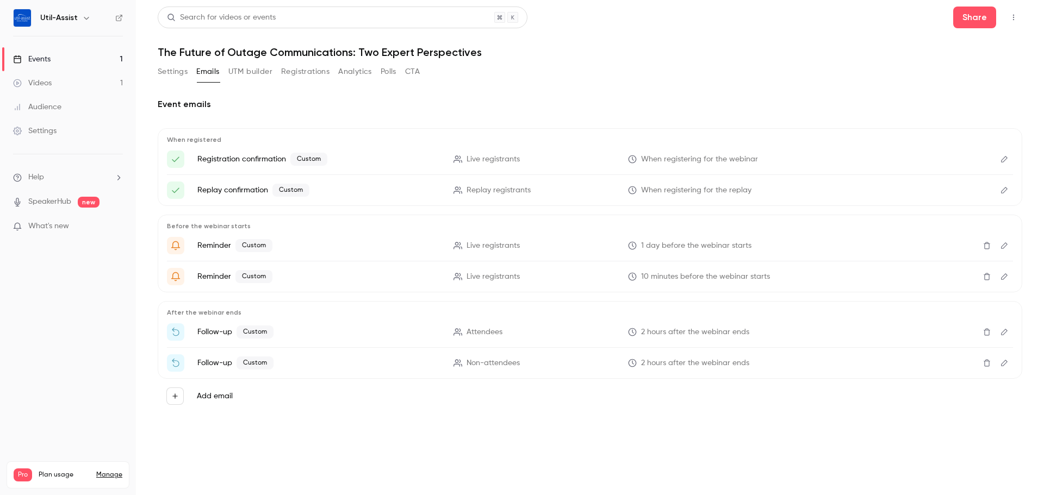
click at [83, 59] on link "Events 1" at bounding box center [68, 59] width 136 height 24
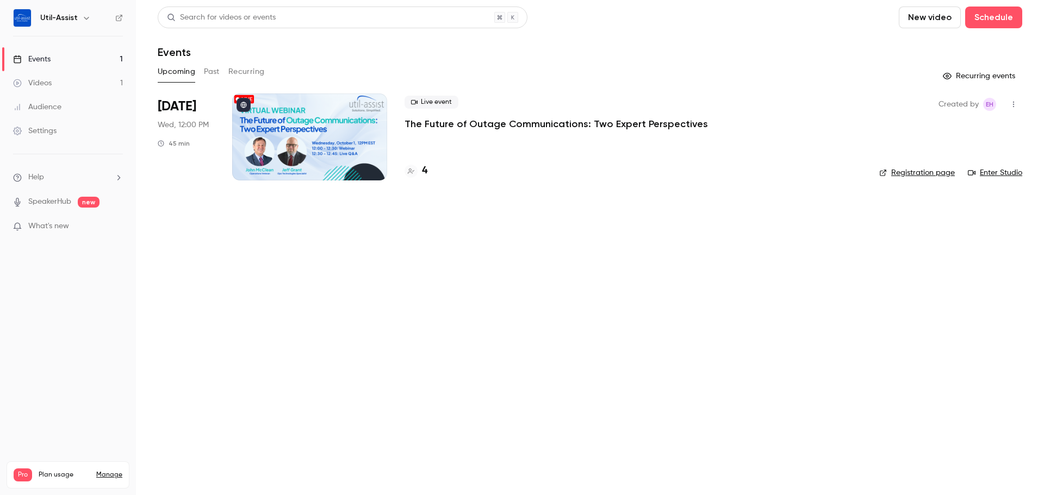
click at [903, 171] on link "Registration page" at bounding box center [917, 173] width 76 height 11
click at [296, 124] on div at bounding box center [309, 137] width 155 height 87
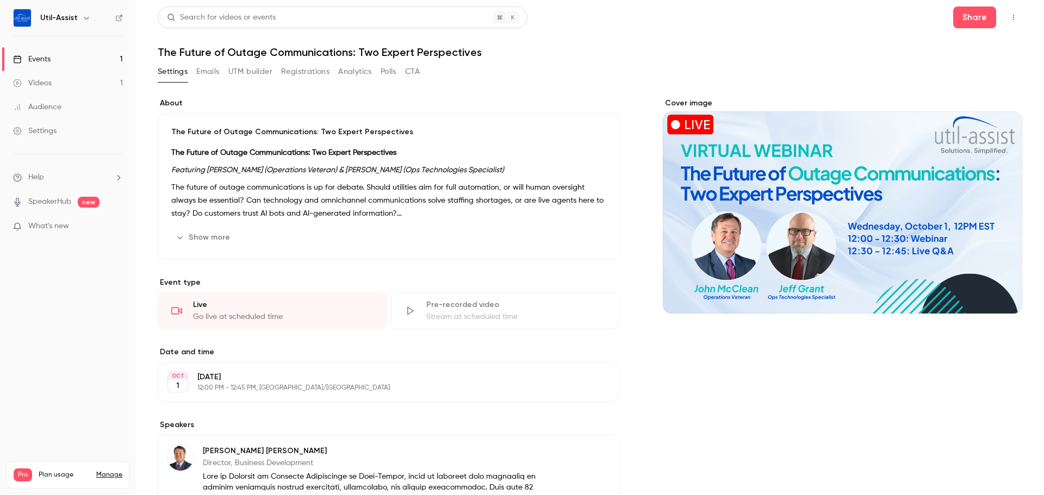
click at [216, 72] on button "Emails" at bounding box center [207, 71] width 23 height 17
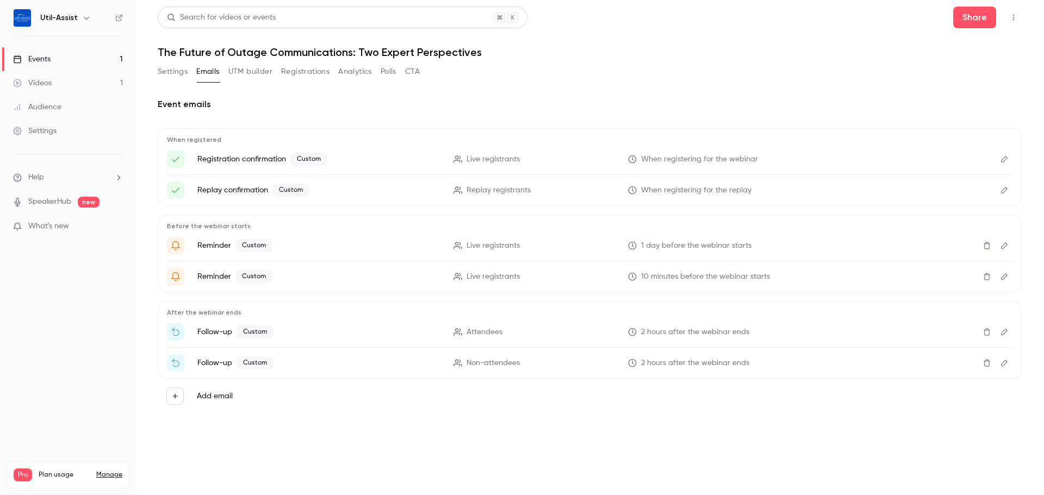
click at [182, 72] on button "Settings" at bounding box center [173, 71] width 30 height 17
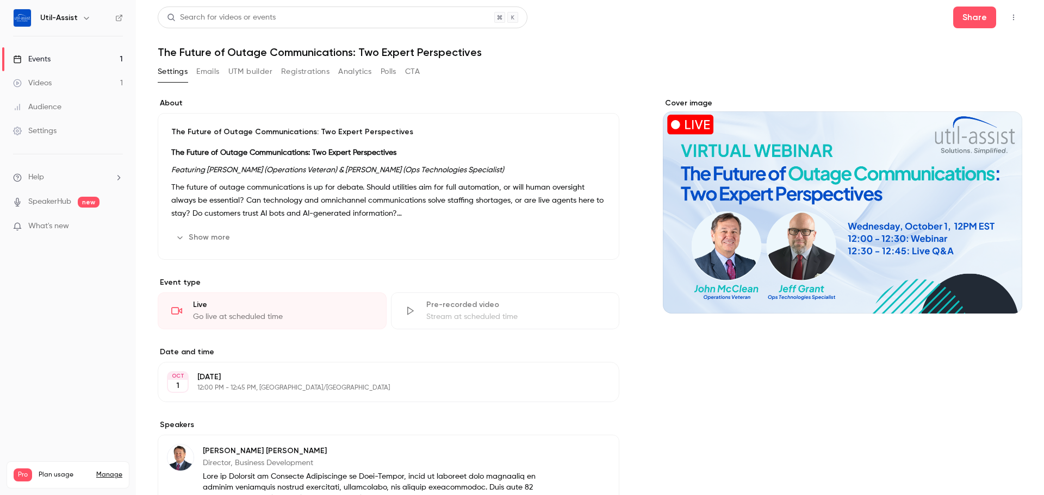
click at [228, 231] on button "Show more" at bounding box center [203, 237] width 65 height 17
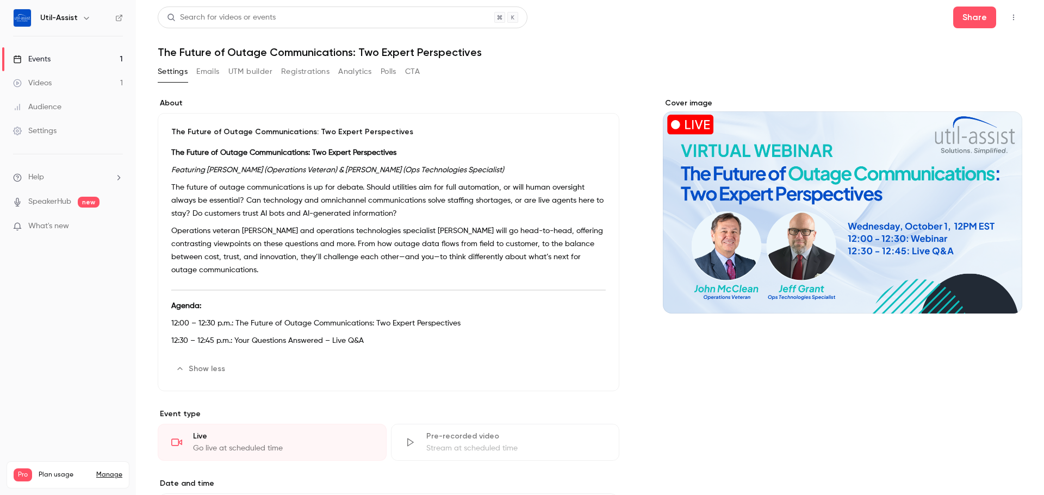
click at [268, 172] on em "Featuring [PERSON_NAME] (Operations Veteran) & [PERSON_NAME] (Ops Technologies …" at bounding box center [337, 170] width 333 height 8
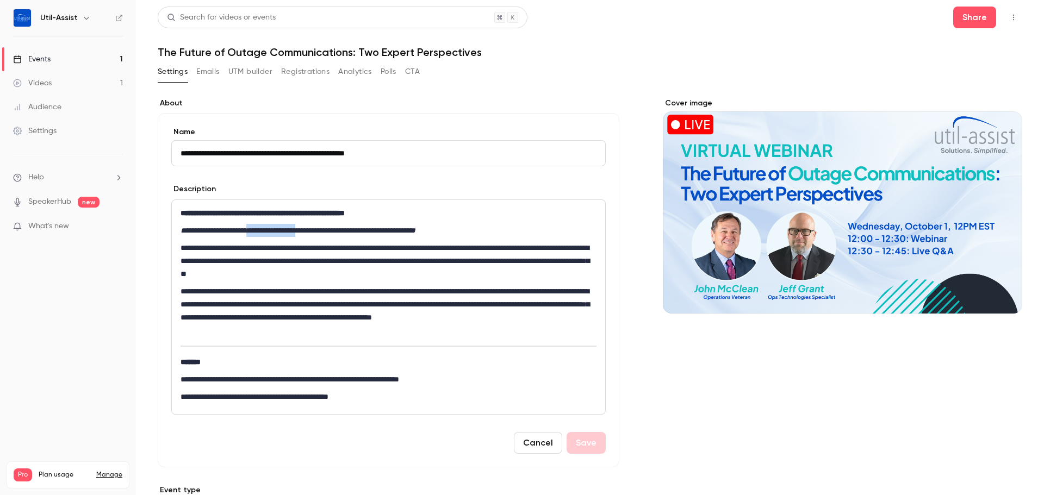
drag, startPoint x: 270, startPoint y: 233, endPoint x: 337, endPoint y: 232, distance: 66.9
click at [339, 231] on em "**********" at bounding box center [298, 231] width 235 height 8
click at [387, 313] on p "**********" at bounding box center [387, 311] width 412 height 52
drag, startPoint x: 389, startPoint y: 231, endPoint x: 490, endPoint y: 230, distance: 100.1
click at [490, 230] on p "**********" at bounding box center [389, 230] width 416 height 13
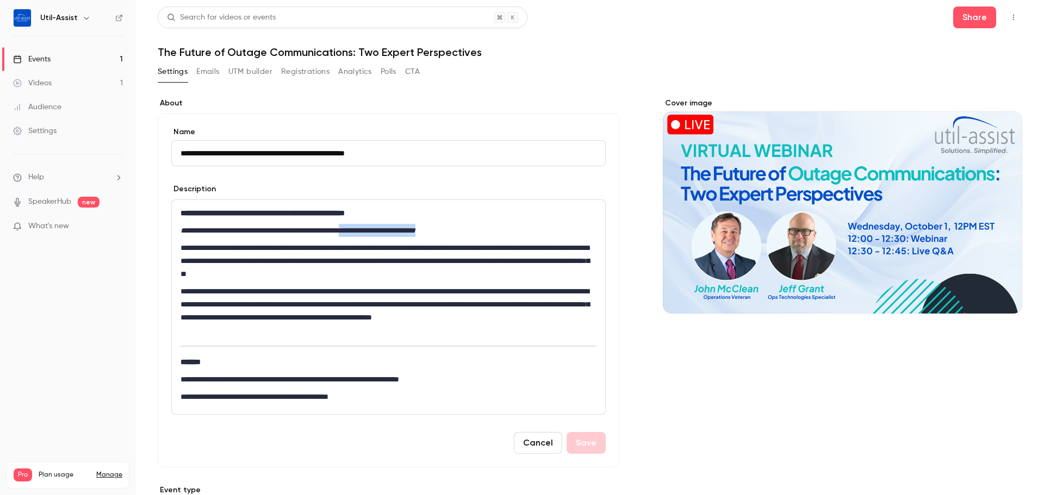
copy em "**********"
click at [528, 433] on button "Cancel" at bounding box center [538, 443] width 48 height 22
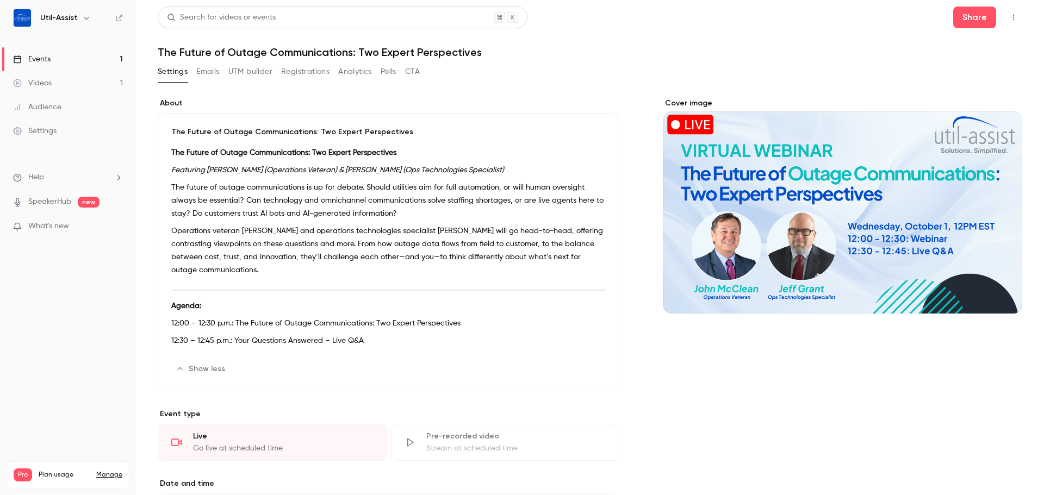
click at [201, 72] on button "Emails" at bounding box center [207, 71] width 23 height 17
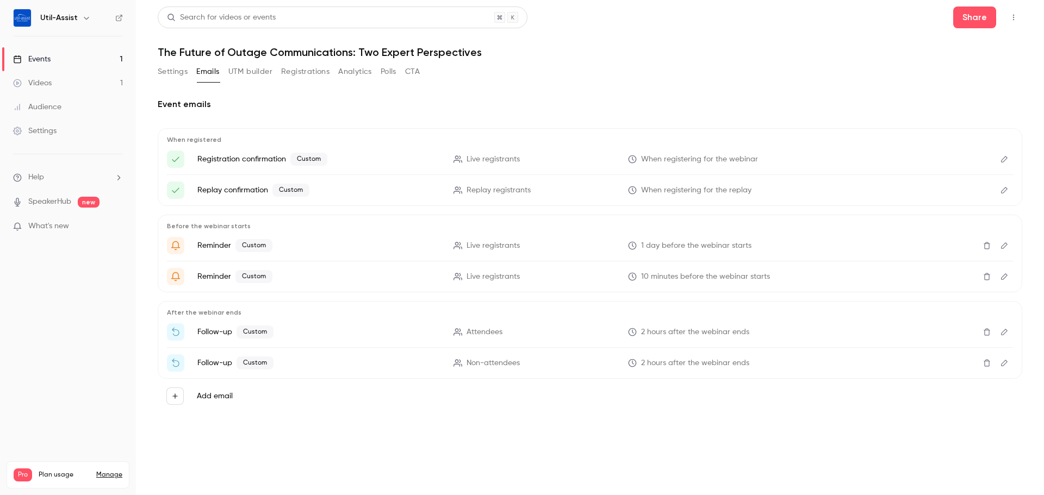
click at [1006, 184] on button "Edit" at bounding box center [1004, 190] width 17 height 17
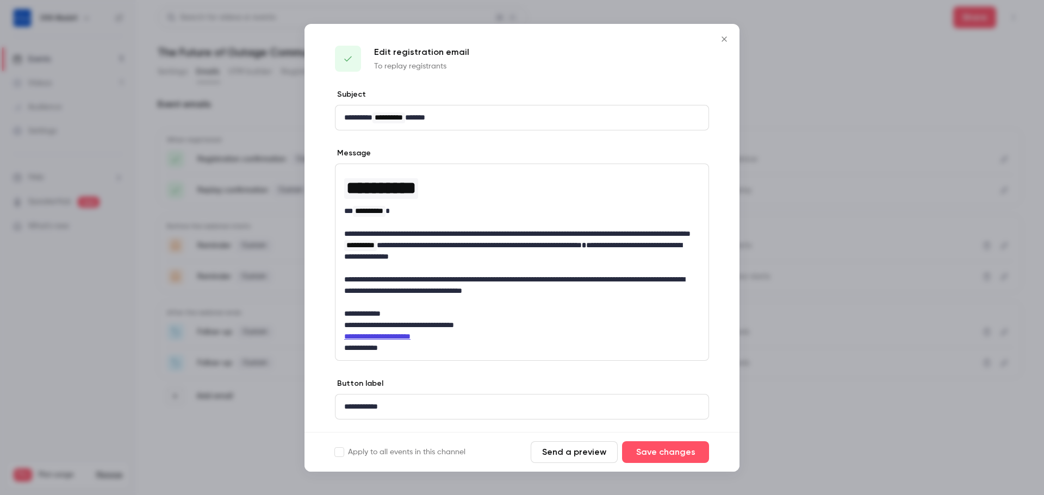
scroll to position [27, 0]
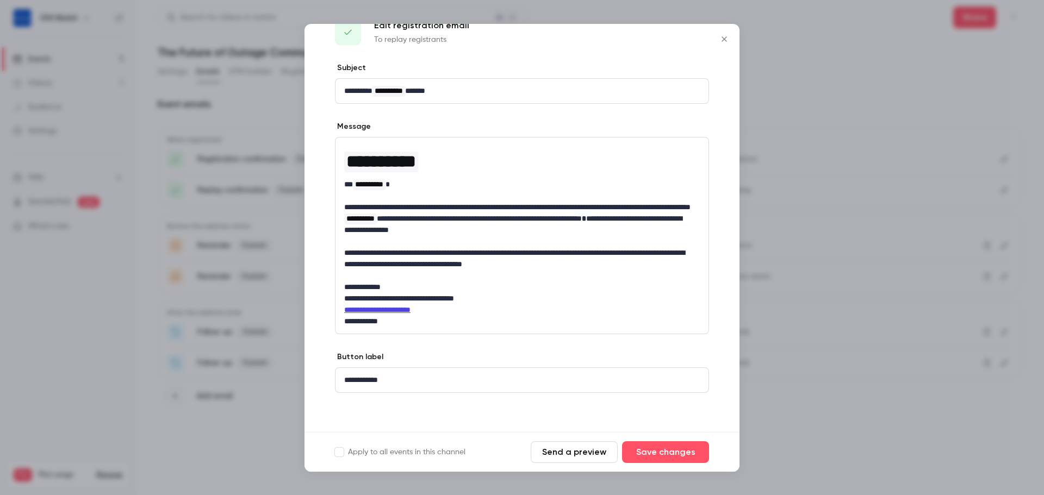
click at [721, 44] on button "Close" at bounding box center [725, 39] width 22 height 22
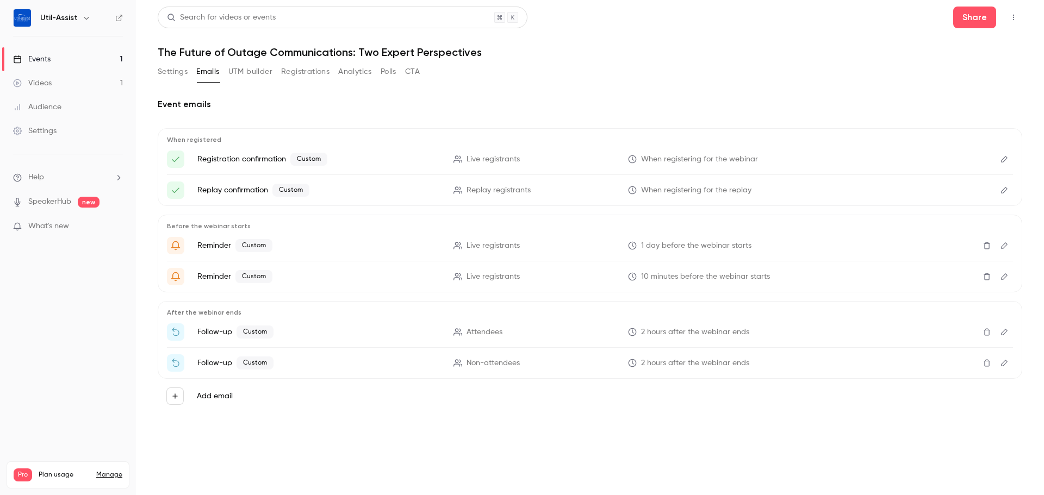
click at [1003, 243] on icon "Edit" at bounding box center [1004, 246] width 9 height 8
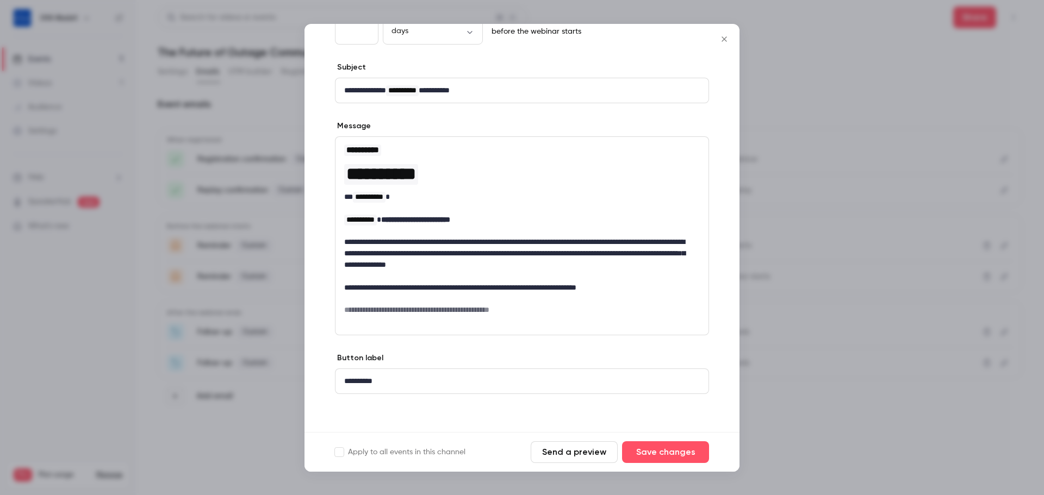
scroll to position [85, 0]
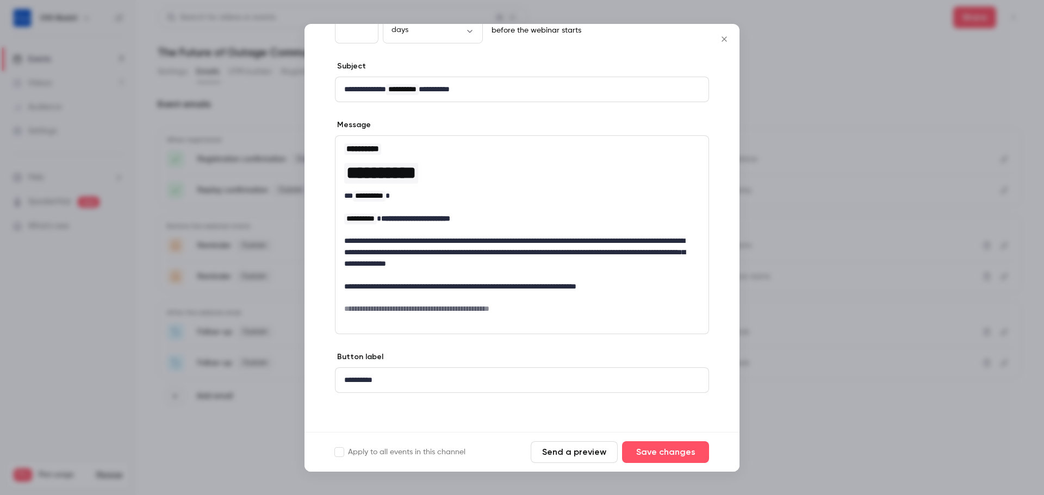
click at [722, 40] on icon "Close" at bounding box center [724, 39] width 13 height 9
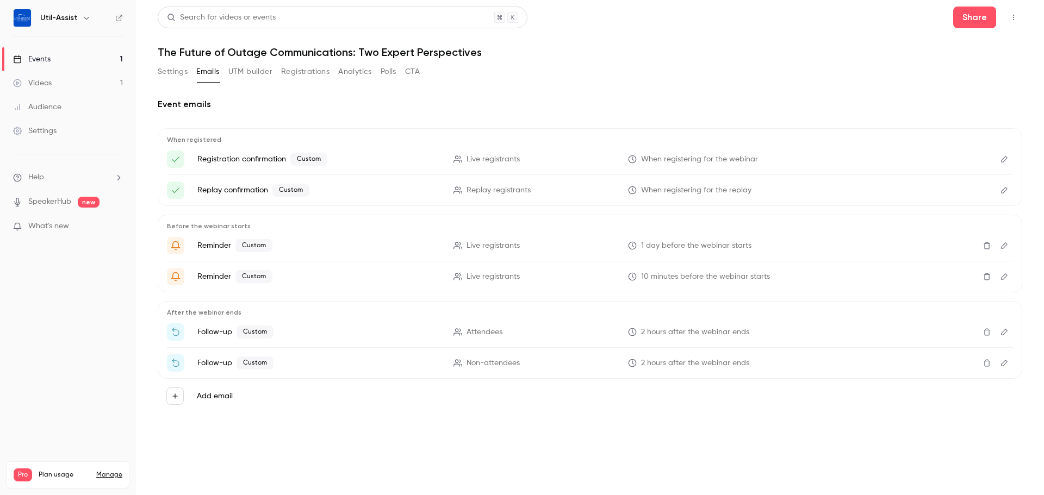
click at [178, 75] on button "Settings" at bounding box center [173, 71] width 30 height 17
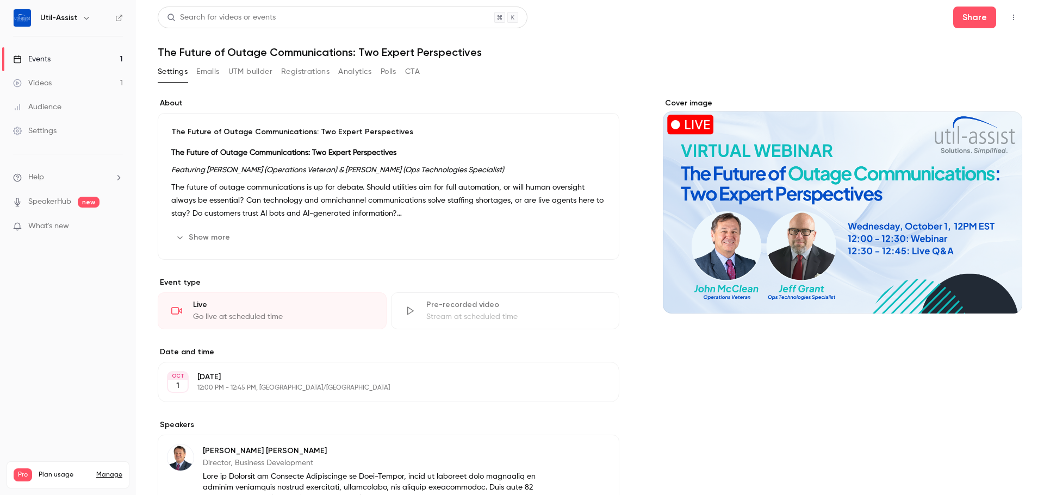
click at [205, 77] on button "Emails" at bounding box center [207, 71] width 23 height 17
